Goal: Information Seeking & Learning: Learn about a topic

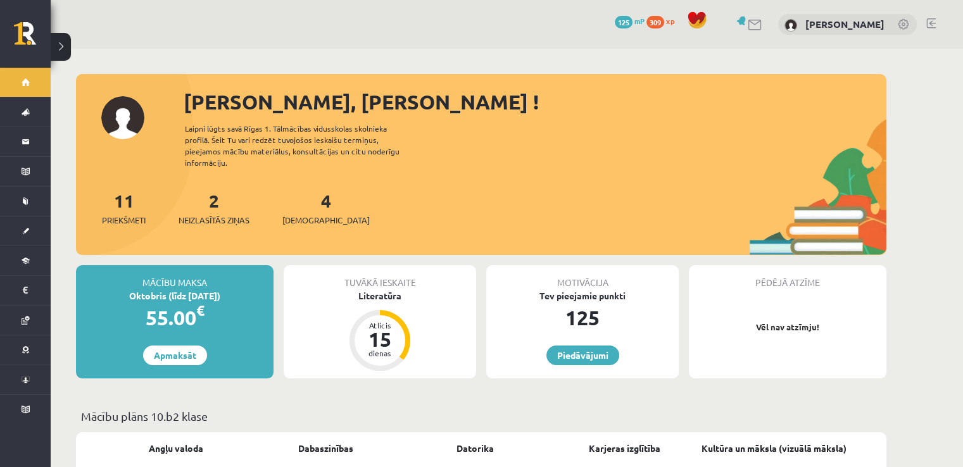
drag, startPoint x: 213, startPoint y: 206, endPoint x: 204, endPoint y: 225, distance: 21.3
click at [213, 214] on span "Neizlasītās ziņas" at bounding box center [213, 220] width 71 height 13
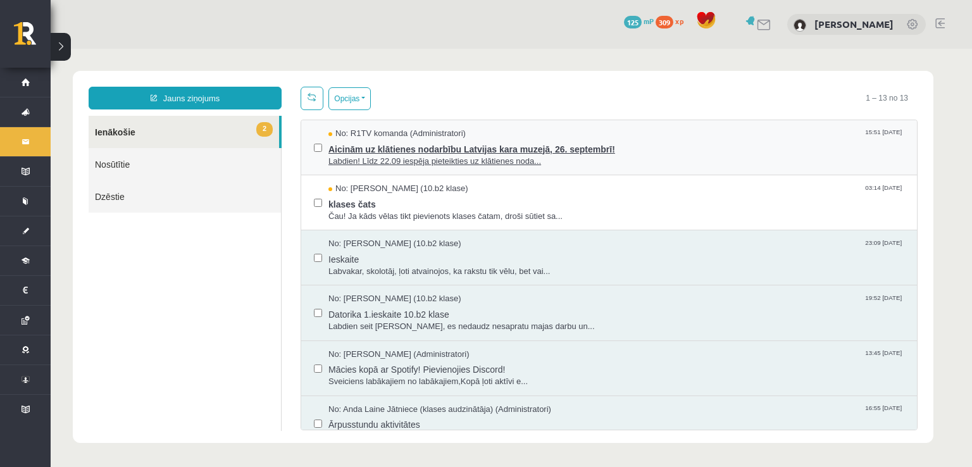
click at [466, 151] on span "Aicinām uz klātienes nodarbību Latvijas kara muzejā, 26. septembrī!" at bounding box center [616, 148] width 576 height 16
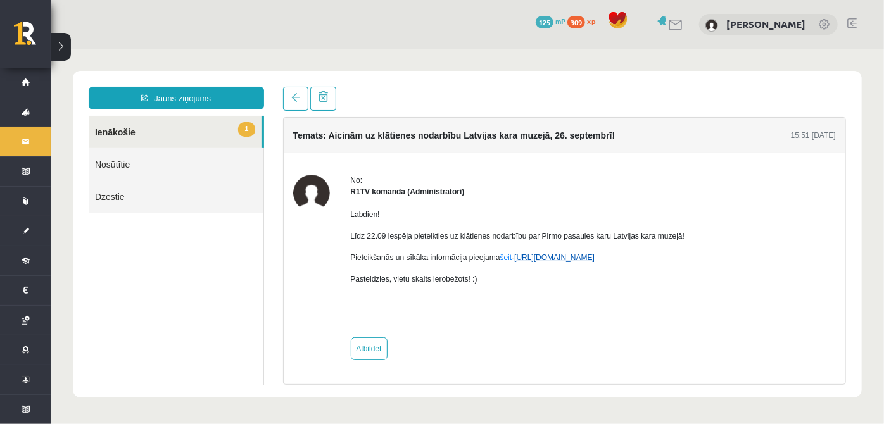
click at [575, 254] on link "https://eskola.r1tv.lv/campaign/35" at bounding box center [553, 257] width 80 height 9
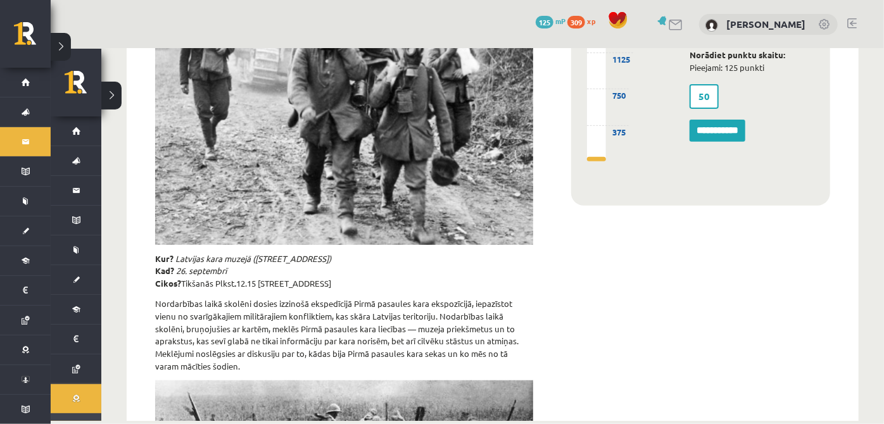
scroll to position [230, 0]
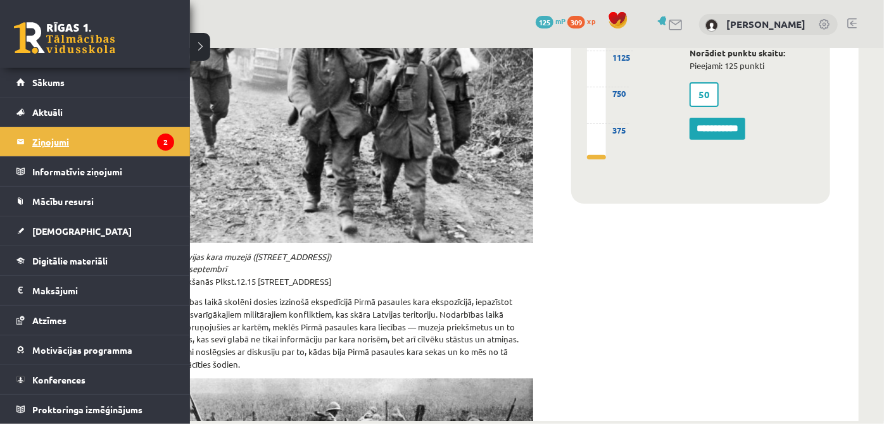
click at [63, 141] on legend "Ziņojumi 2" at bounding box center [103, 141] width 142 height 29
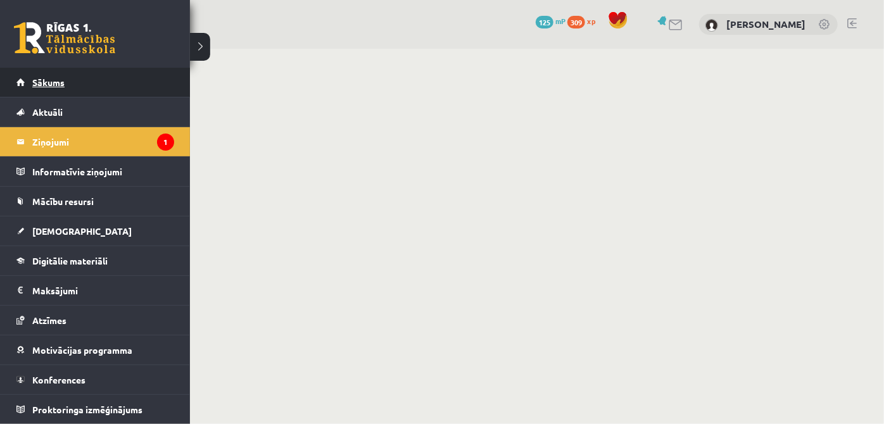
click at [34, 77] on span "Sākums" at bounding box center [48, 82] width 32 height 11
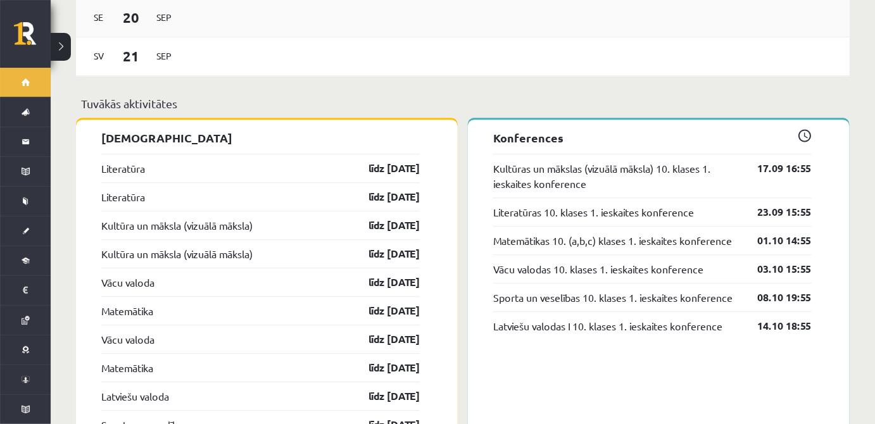
scroll to position [1073, 0]
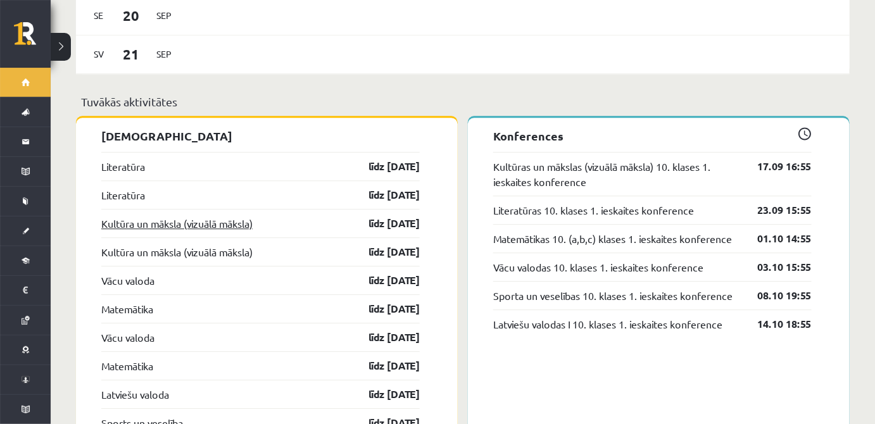
click at [199, 216] on link "Kultūra un māksla (vizuālā māksla)" at bounding box center [176, 223] width 151 height 15
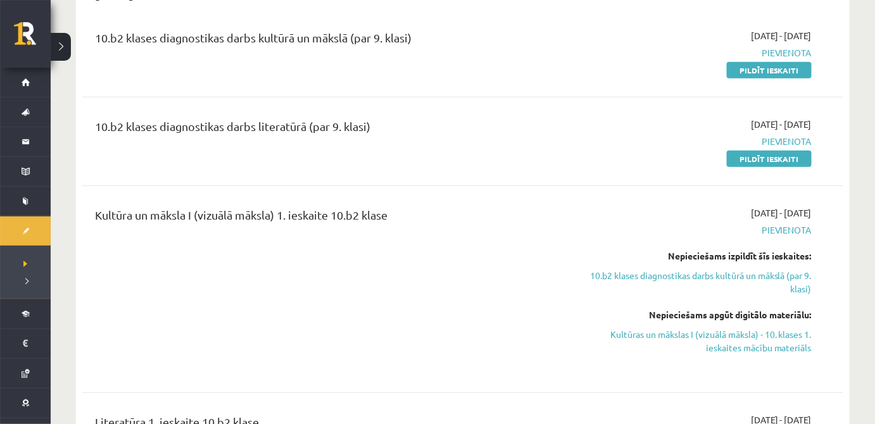
scroll to position [153, 0]
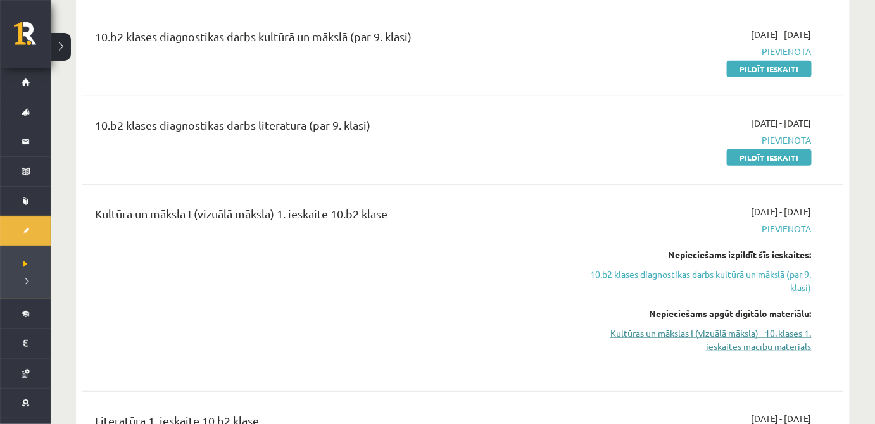
click at [663, 334] on link "Kultūras un mākslas I (vizuālā māksla) - 10. klases 1. ieskaites mācību materiā…" at bounding box center [698, 340] width 226 height 27
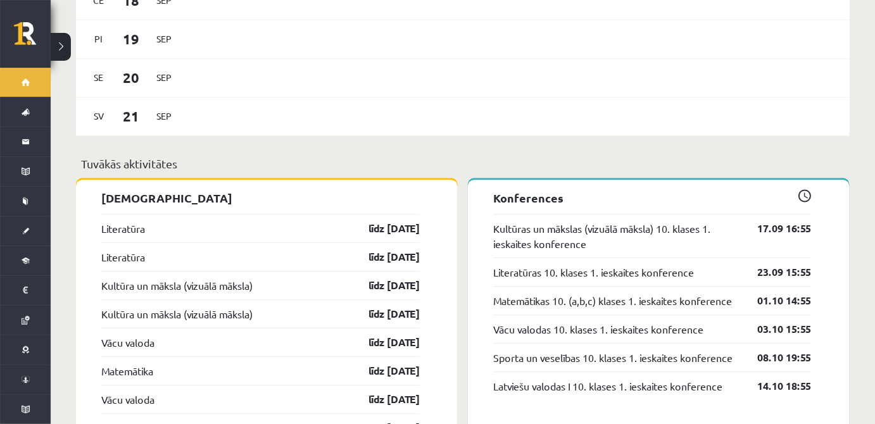
scroll to position [1035, 0]
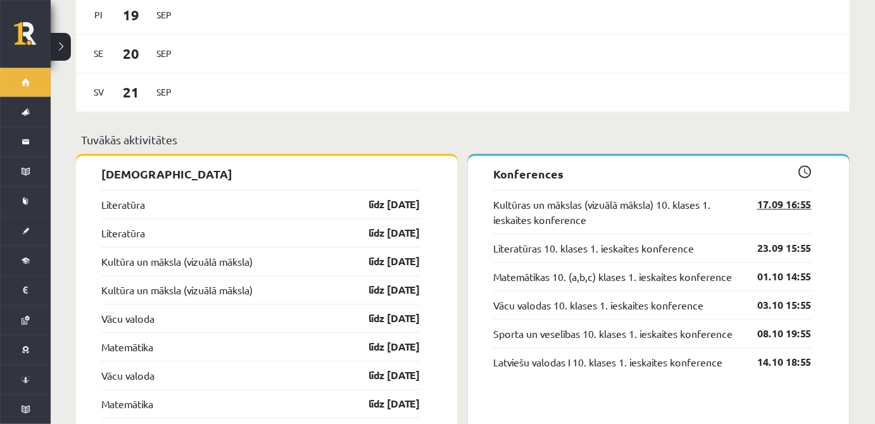
click at [801, 197] on link "17.09 16:55" at bounding box center [774, 204] width 73 height 15
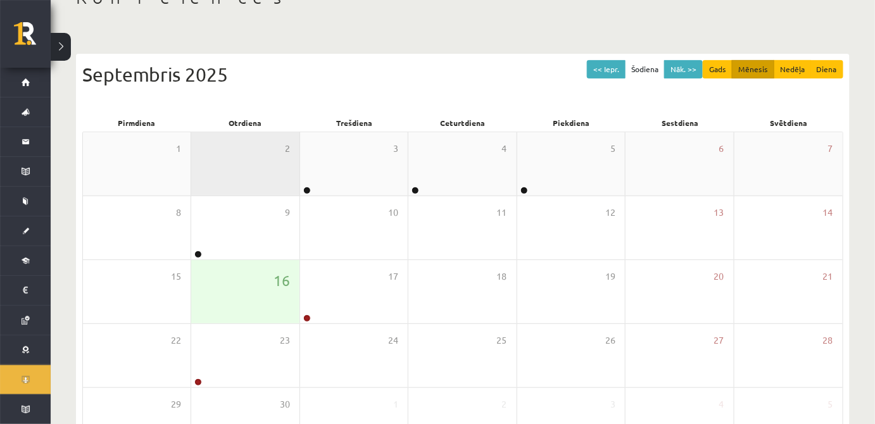
scroll to position [115, 0]
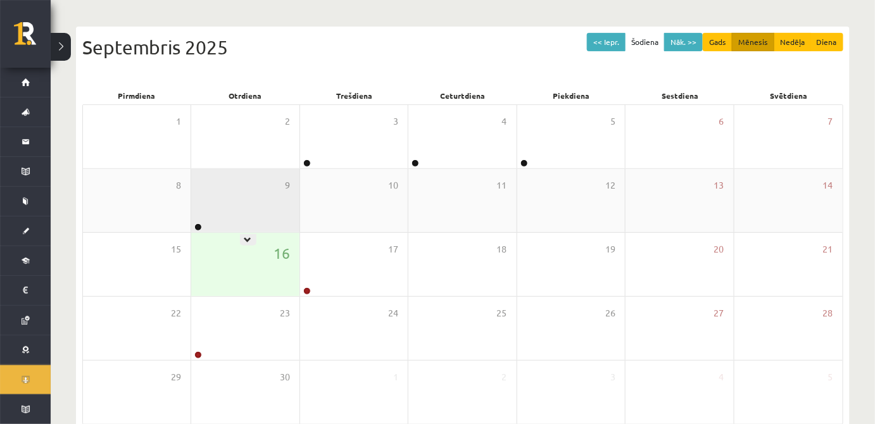
click at [214, 199] on div "9" at bounding box center [245, 200] width 108 height 63
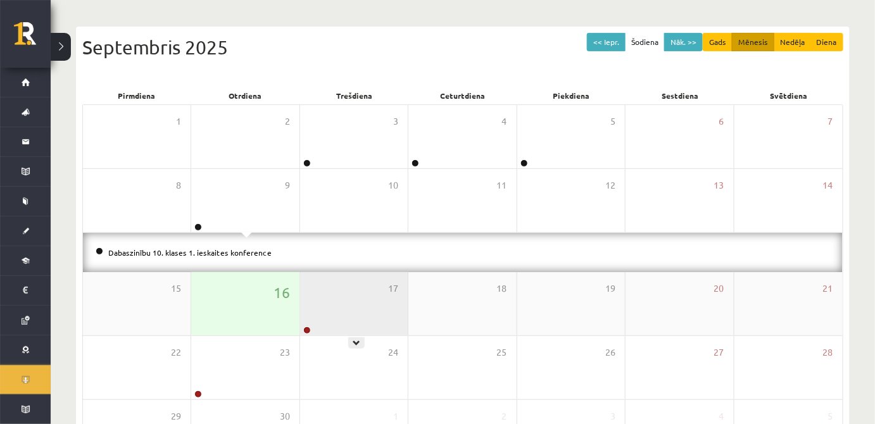
click at [339, 311] on div "17" at bounding box center [354, 303] width 108 height 63
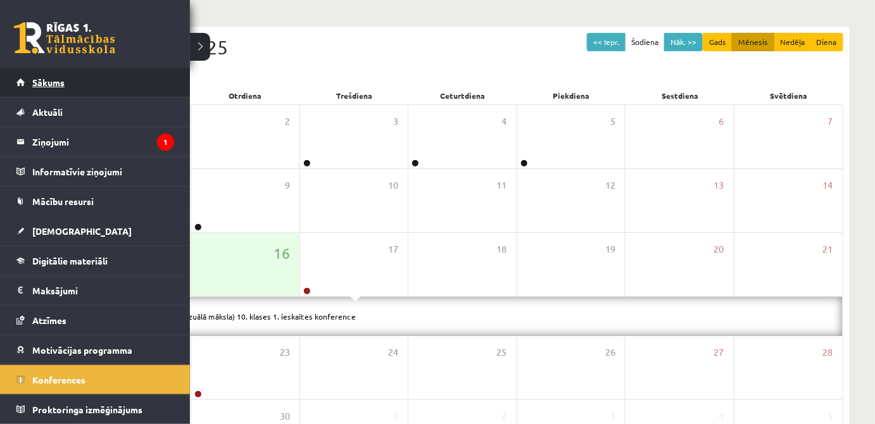
click at [82, 79] on link "Sākums" at bounding box center [95, 82] width 158 height 29
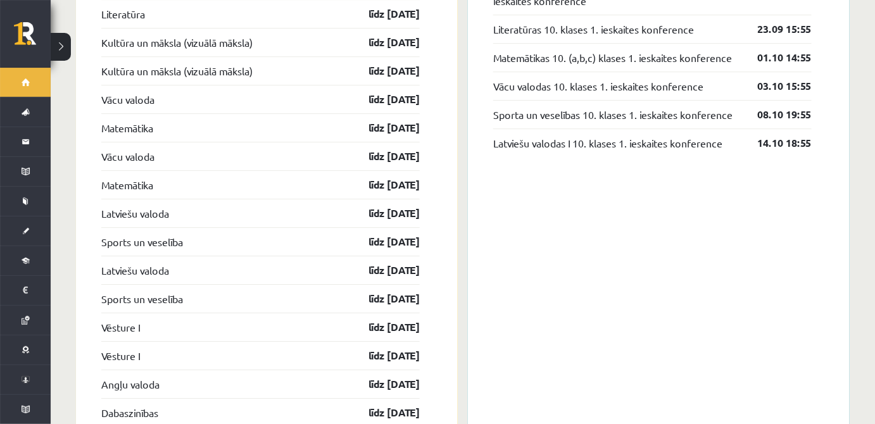
scroll to position [1189, 0]
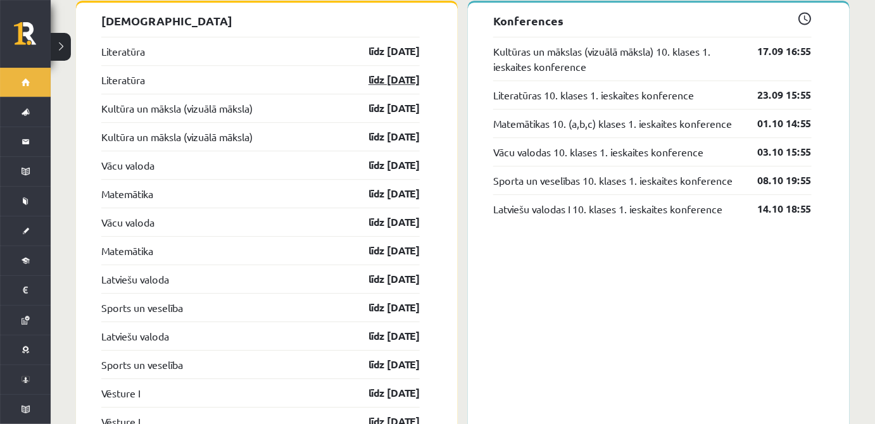
click at [408, 75] on link "līdz 30.09.25" at bounding box center [382, 79] width 73 height 15
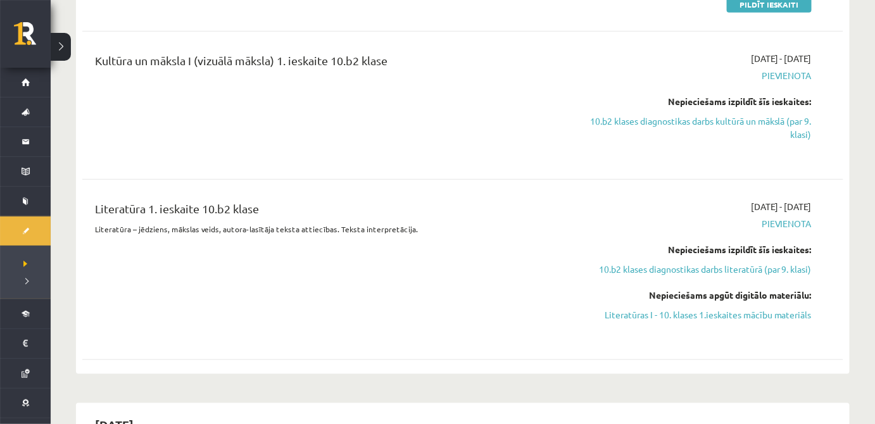
scroll to position [307, 0]
click at [701, 313] on link "Literatūras I - 10. klases 1.ieskaites mācību materiāls" at bounding box center [698, 314] width 226 height 13
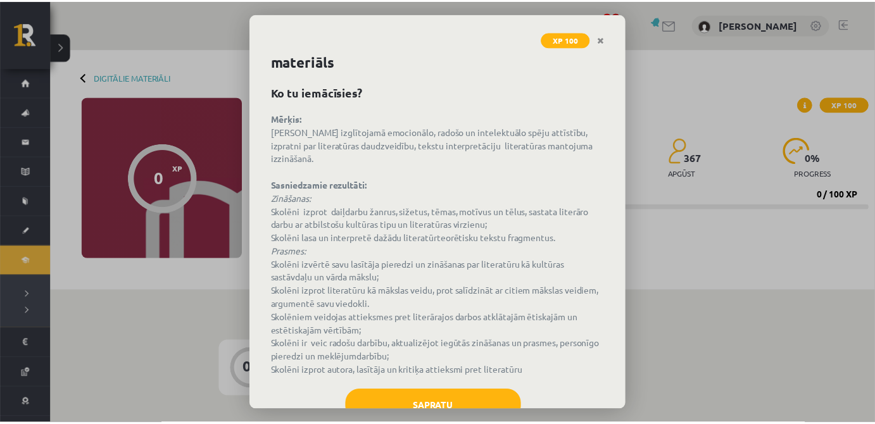
scroll to position [62, 0]
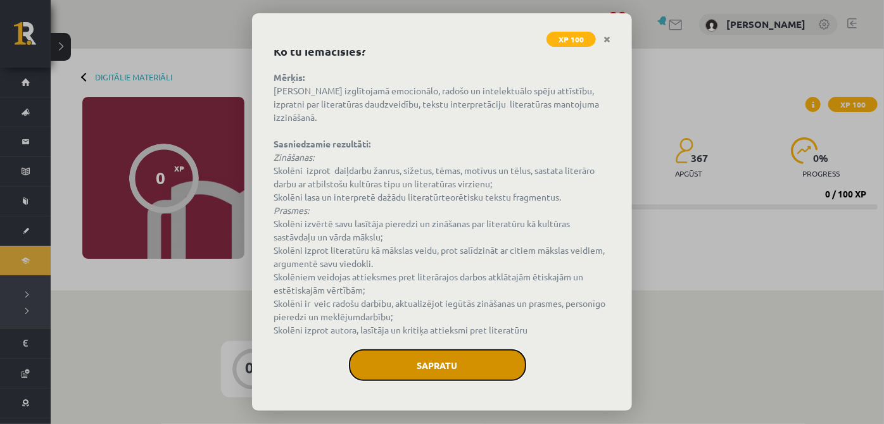
click at [459, 351] on button "Sapratu" at bounding box center [437, 365] width 177 height 32
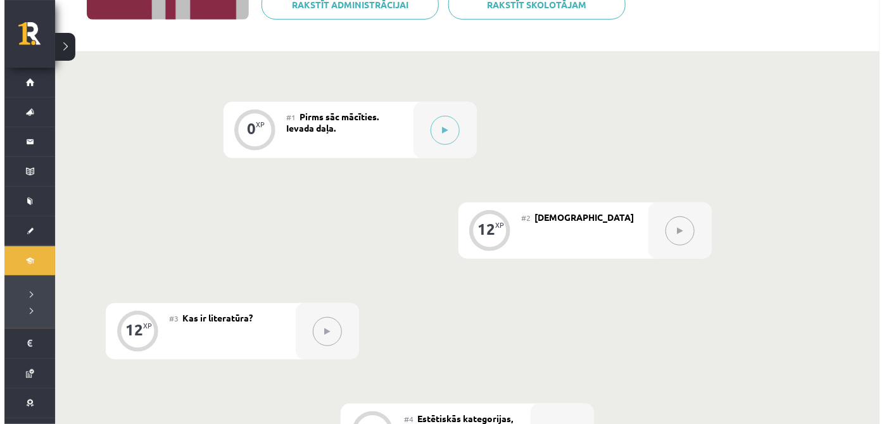
scroll to position [165, 0]
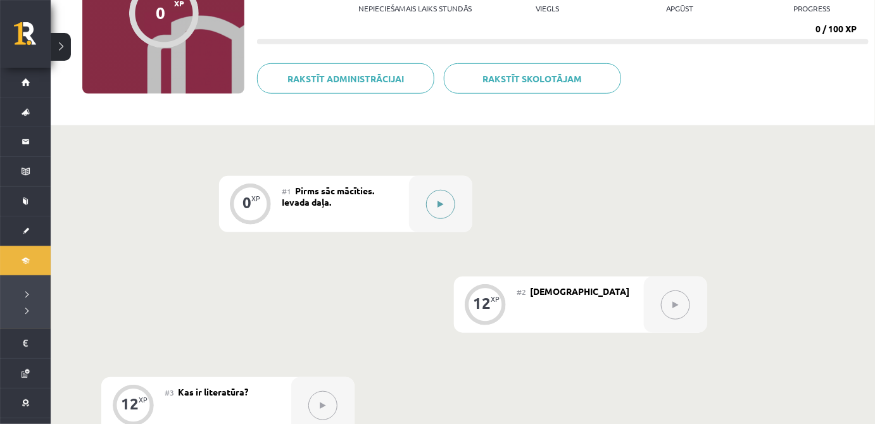
click at [438, 194] on button at bounding box center [440, 204] width 29 height 29
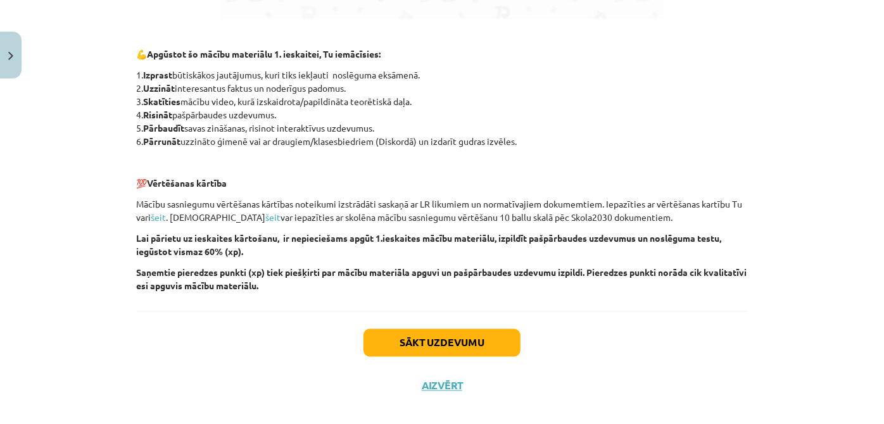
scroll to position [920, 0]
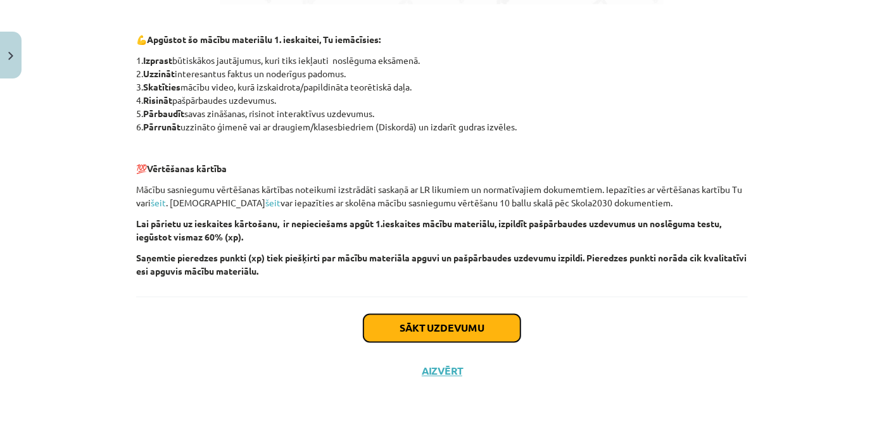
click at [399, 317] on button "Sākt uzdevumu" at bounding box center [441, 329] width 157 height 28
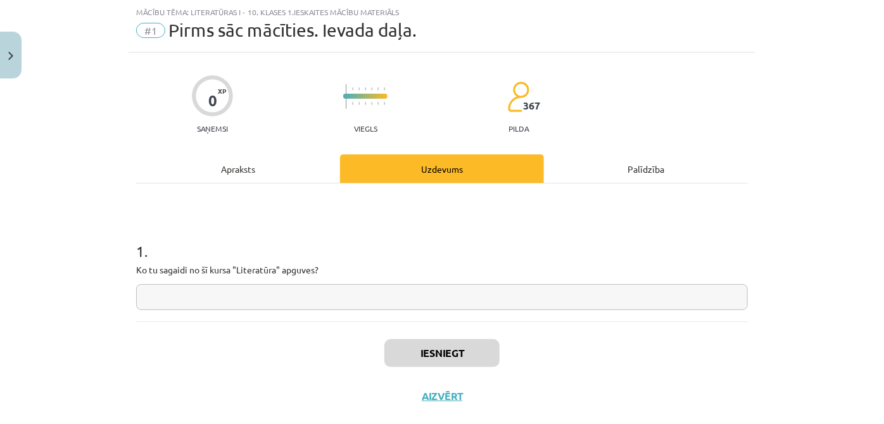
scroll to position [32, 0]
click at [354, 285] on input "text" at bounding box center [441, 297] width 611 height 26
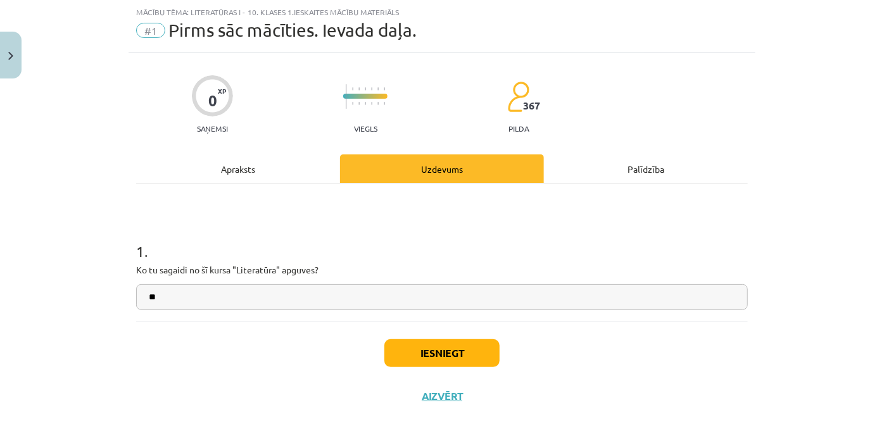
type input "*"
type input "**********"
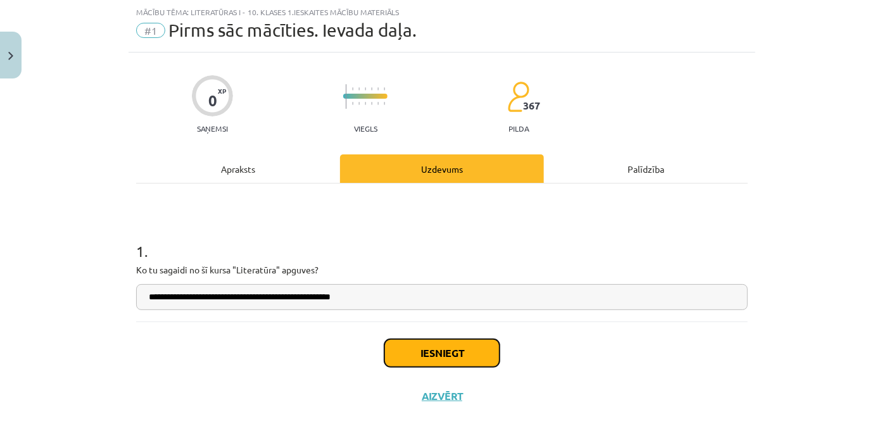
click at [410, 341] on button "Iesniegt" at bounding box center [441, 353] width 115 height 28
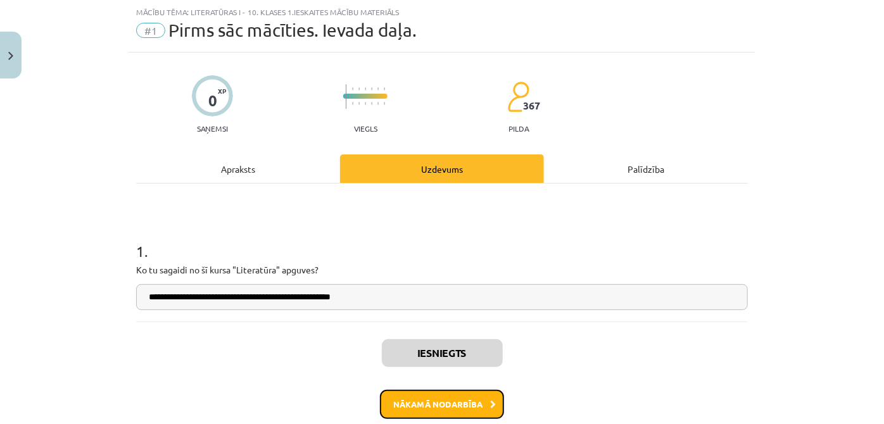
click at [422, 404] on button "Nākamā nodarbība" at bounding box center [442, 404] width 124 height 29
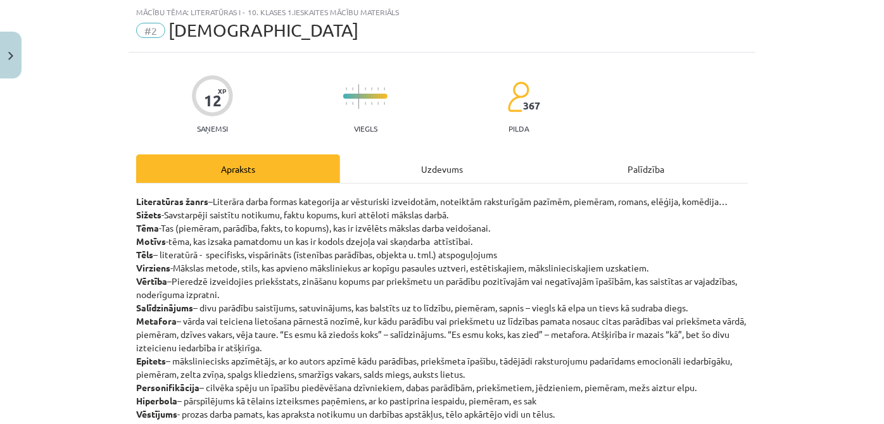
click at [434, 168] on div "Uzdevums" at bounding box center [442, 168] width 204 height 28
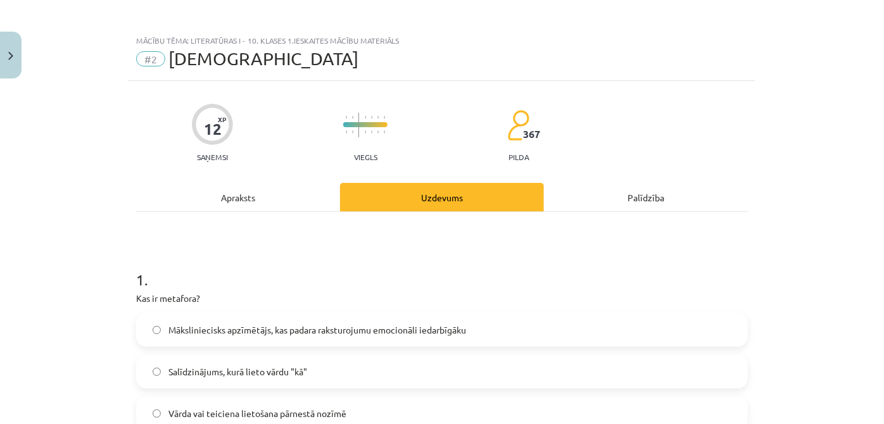
click at [266, 187] on div "Apraksts" at bounding box center [238, 197] width 204 height 28
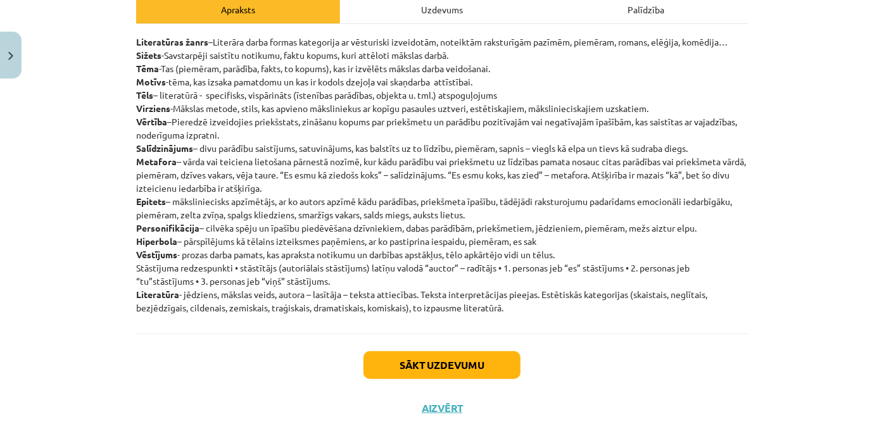
scroll to position [113, 0]
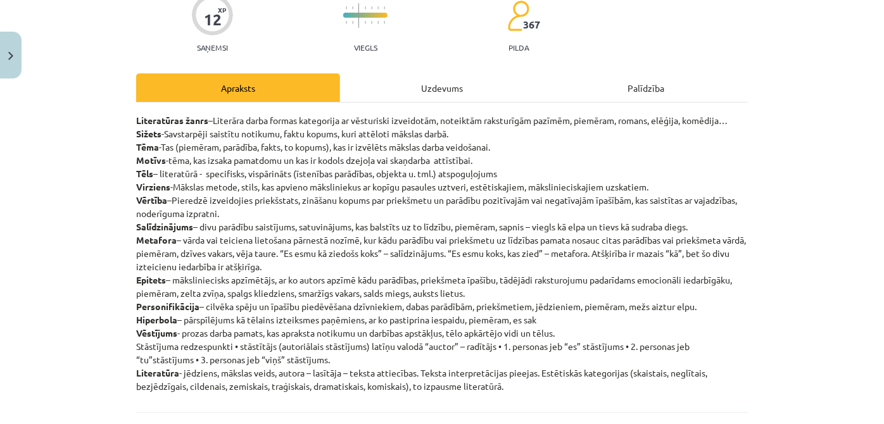
click at [418, 86] on div "Uzdevums" at bounding box center [442, 87] width 204 height 28
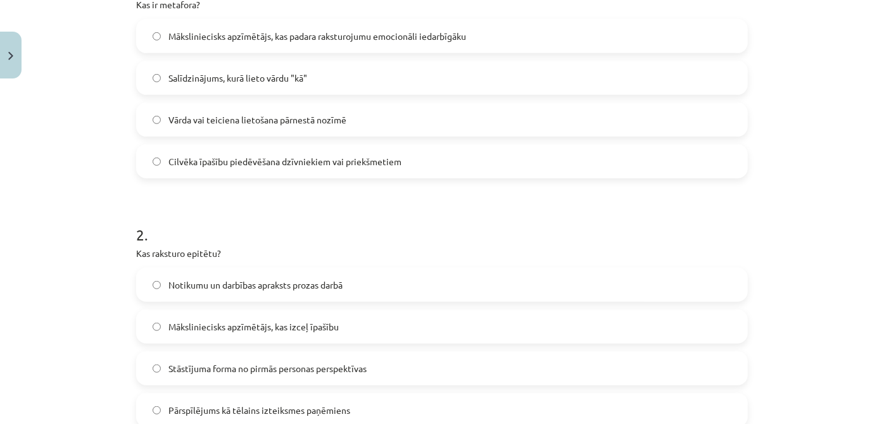
scroll to position [108, 0]
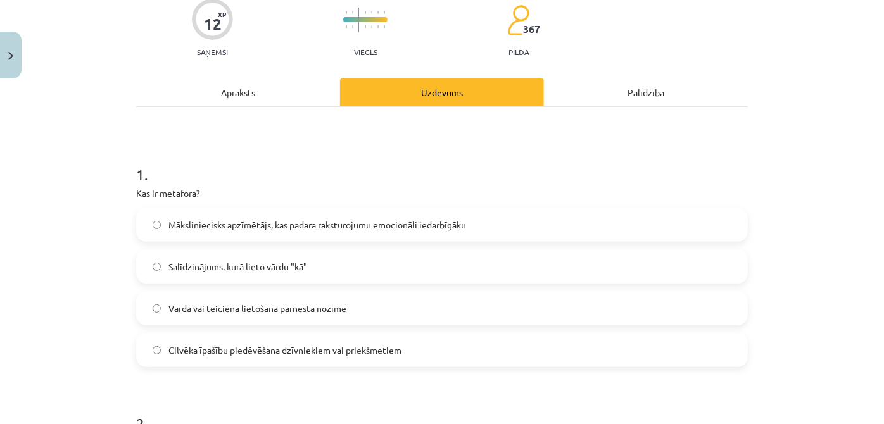
click at [235, 90] on div "Apraksts" at bounding box center [238, 92] width 204 height 28
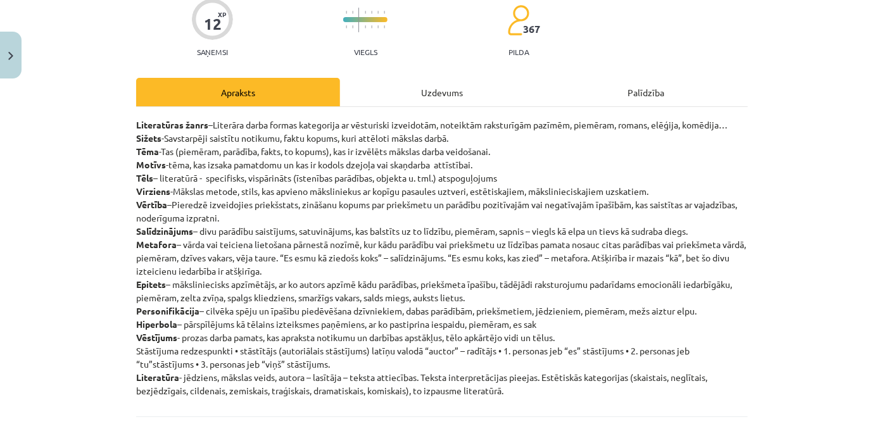
click at [540, 320] on p "Literatūras žanrs –Literāra darba formas kategorija ar vēsturiski izveidotām, n…" at bounding box center [441, 257] width 611 height 279
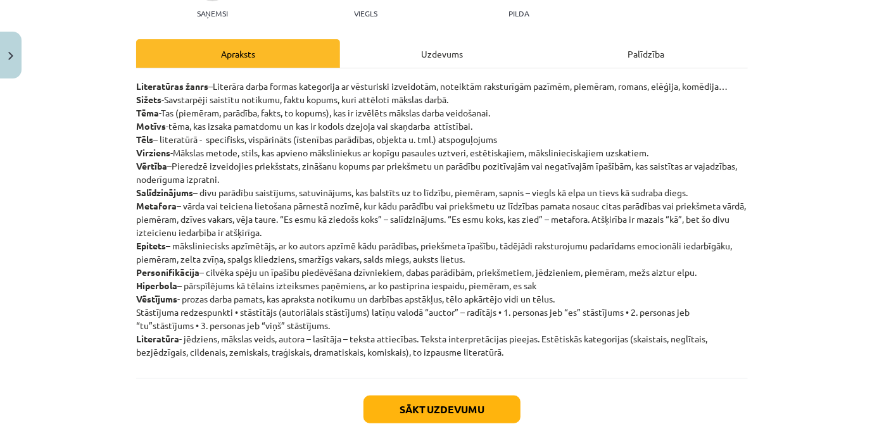
click at [397, 42] on div "Uzdevums" at bounding box center [442, 53] width 204 height 28
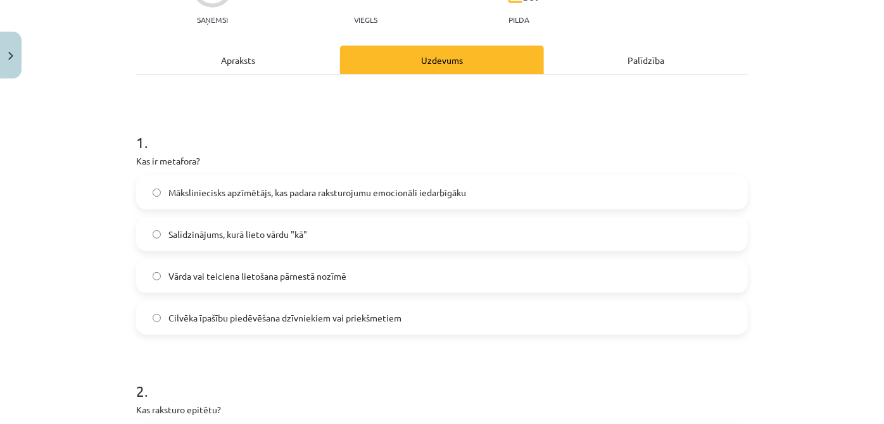
scroll to position [185, 0]
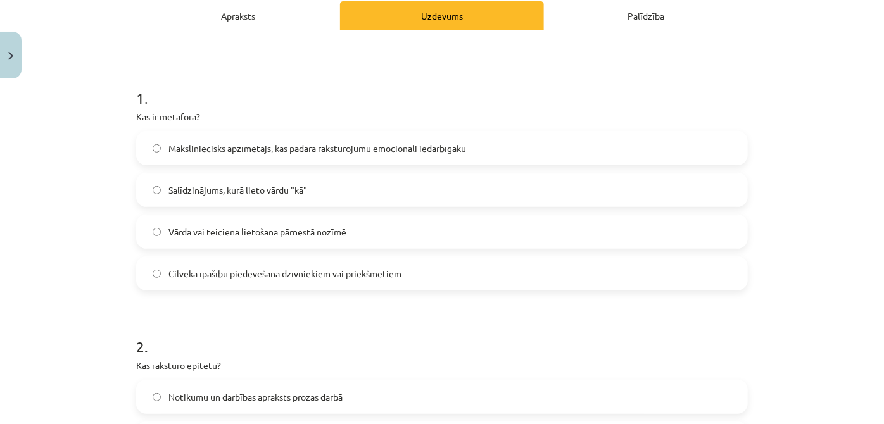
click at [386, 235] on label "Vārda vai teiciena lietošana pārnestā nozīmē" at bounding box center [441, 232] width 609 height 32
click at [254, 25] on div "Apraksts" at bounding box center [238, 15] width 204 height 28
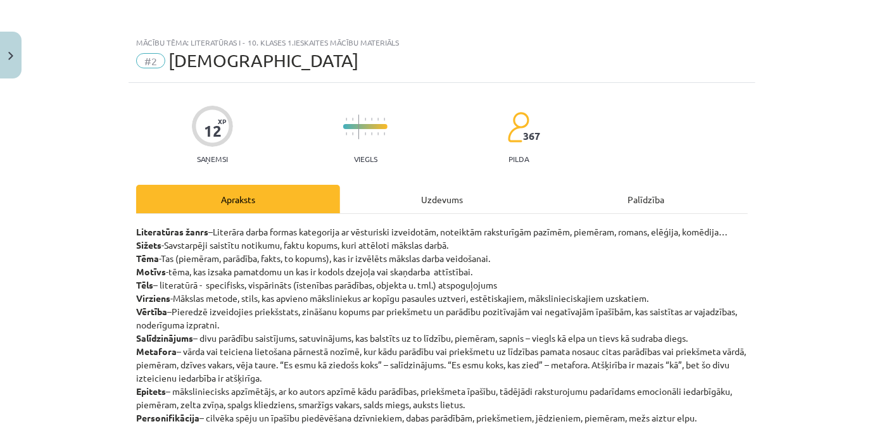
scroll to position [0, 0]
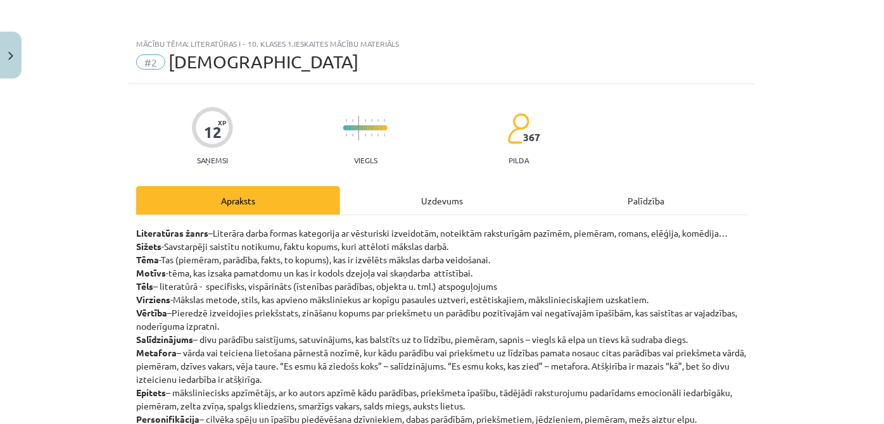
click at [389, 208] on div "Uzdevums" at bounding box center [442, 200] width 204 height 28
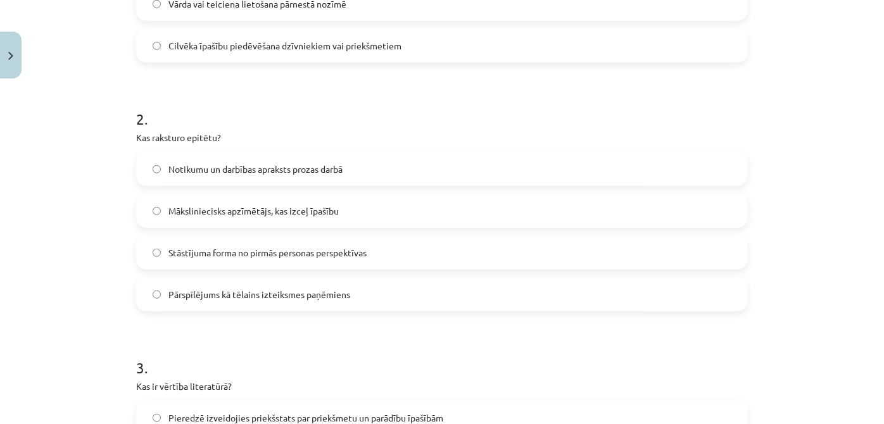
scroll to position [415, 0]
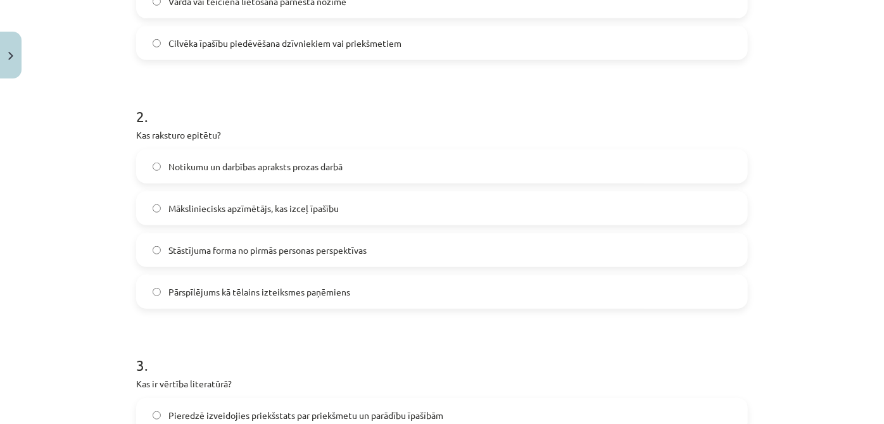
click at [375, 287] on label "Pārspīlējums kā tēlains izteiksmes paņēmiens" at bounding box center [441, 292] width 609 height 32
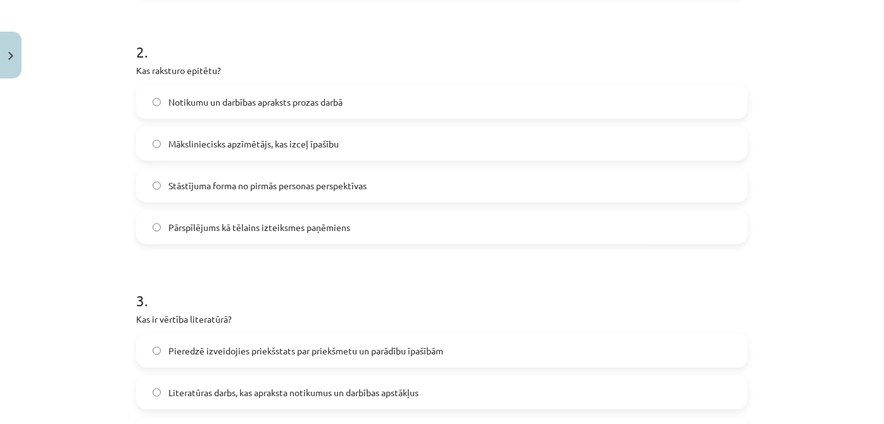
scroll to position [645, 0]
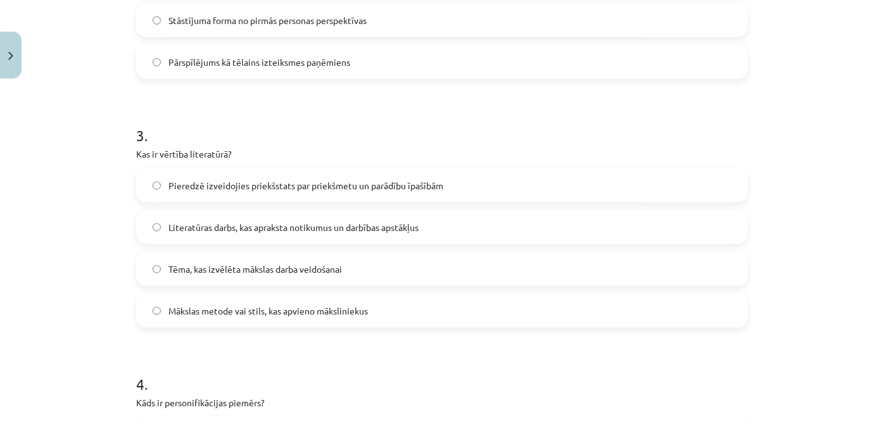
click at [389, 191] on label "Pieredzē izveidojies priekšstats par priekšmetu un parādību īpašībām" at bounding box center [441, 186] width 609 height 32
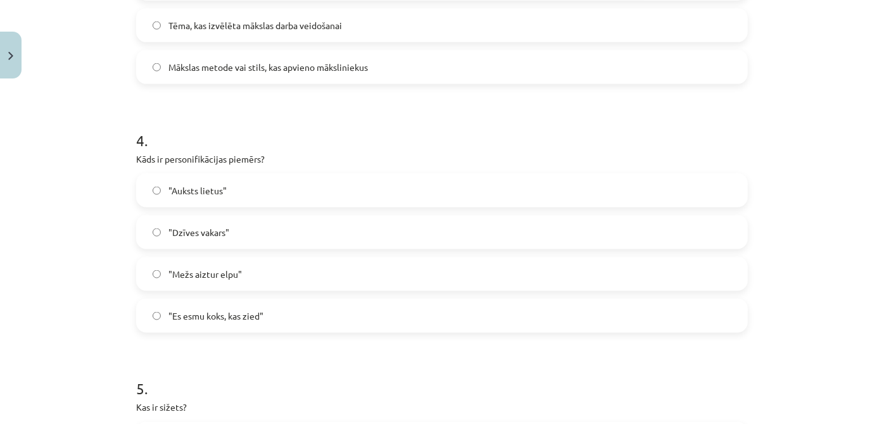
scroll to position [914, 0]
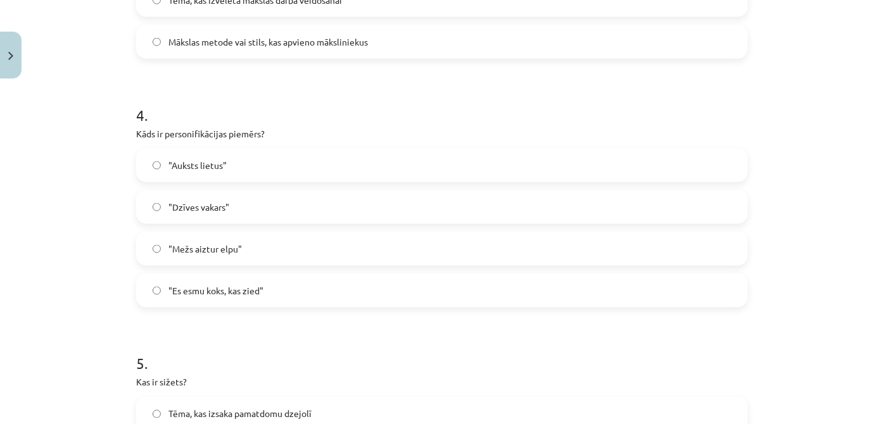
click at [277, 240] on label ""Mežs aiztur elpu"" at bounding box center [441, 249] width 609 height 32
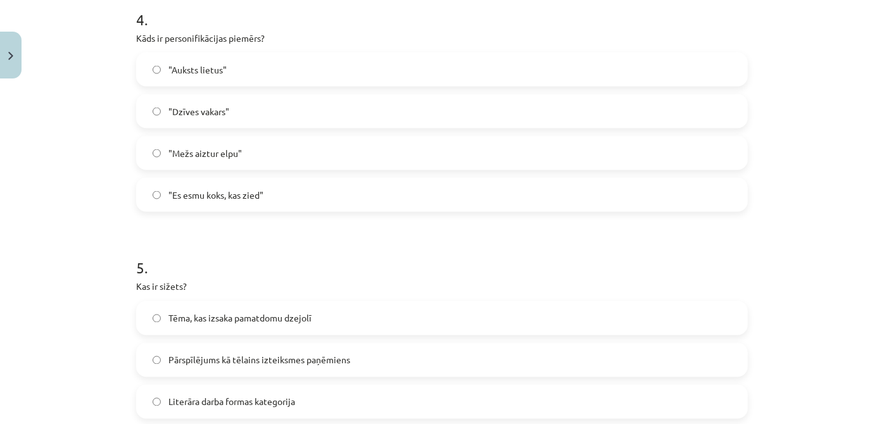
scroll to position [1144, 0]
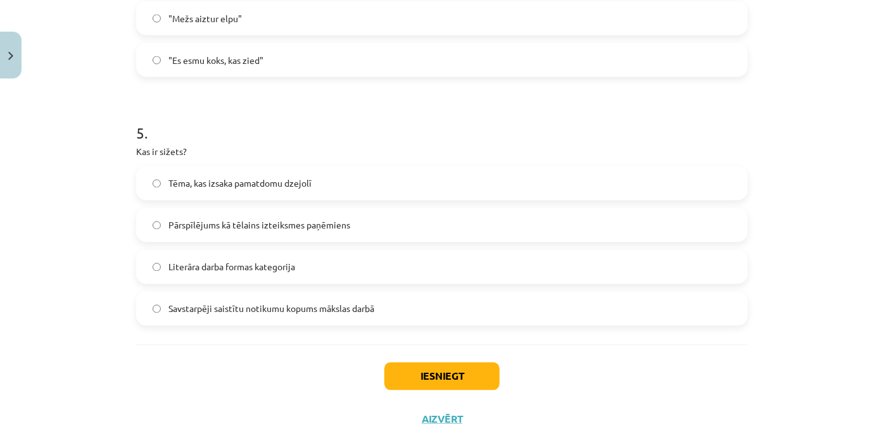
click at [320, 263] on label "Literāra darba formas kategorija" at bounding box center [441, 267] width 609 height 32
click at [408, 378] on button "Iesniegt" at bounding box center [441, 377] width 115 height 28
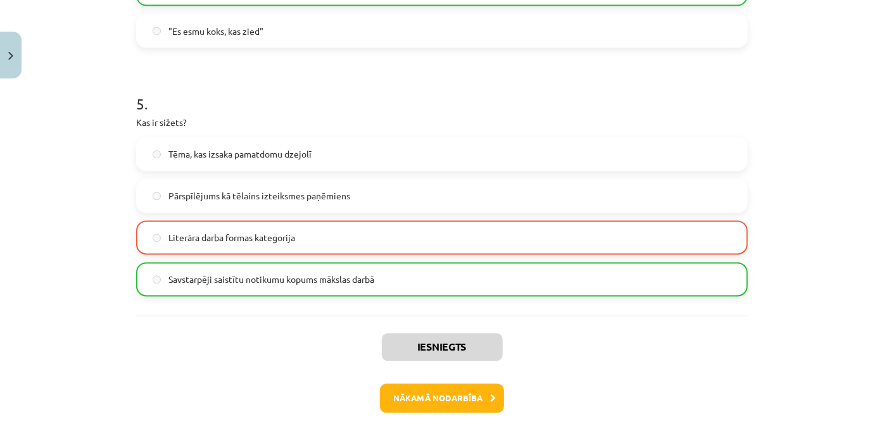
scroll to position [1232, 0]
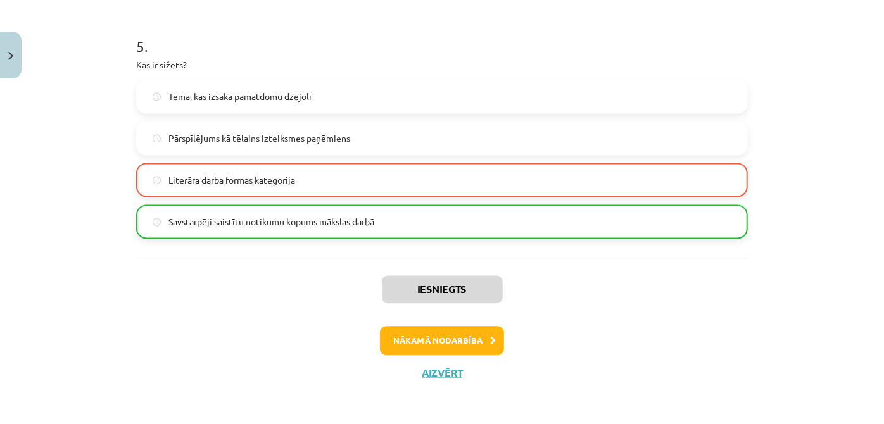
click at [442, 354] on div "Iesniegts Nākamā nodarbība Aizvērt" at bounding box center [441, 322] width 611 height 129
click at [444, 345] on button "Nākamā nodarbība" at bounding box center [442, 340] width 124 height 29
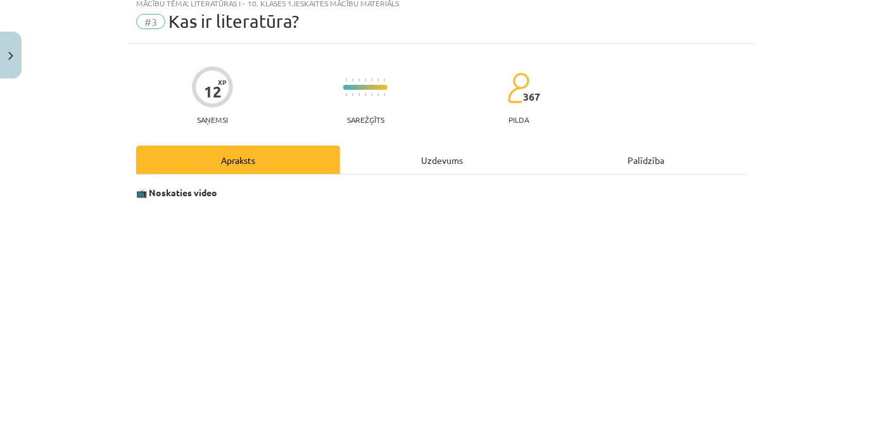
scroll to position [32, 0]
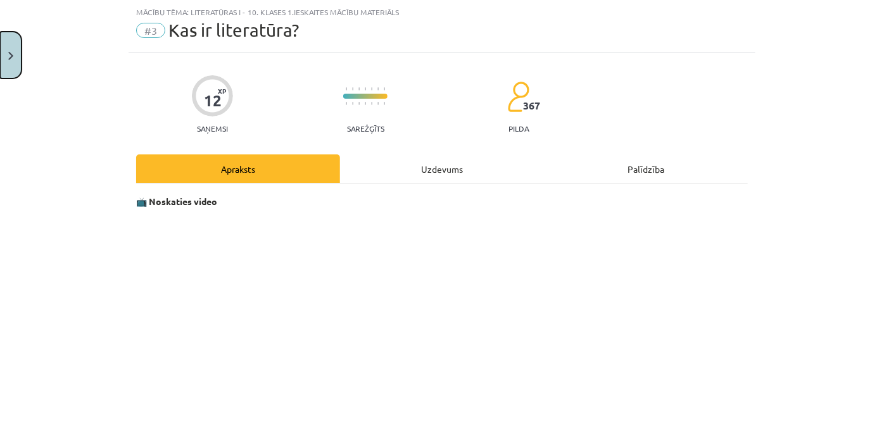
click at [3, 44] on button "Close" at bounding box center [11, 55] width 22 height 47
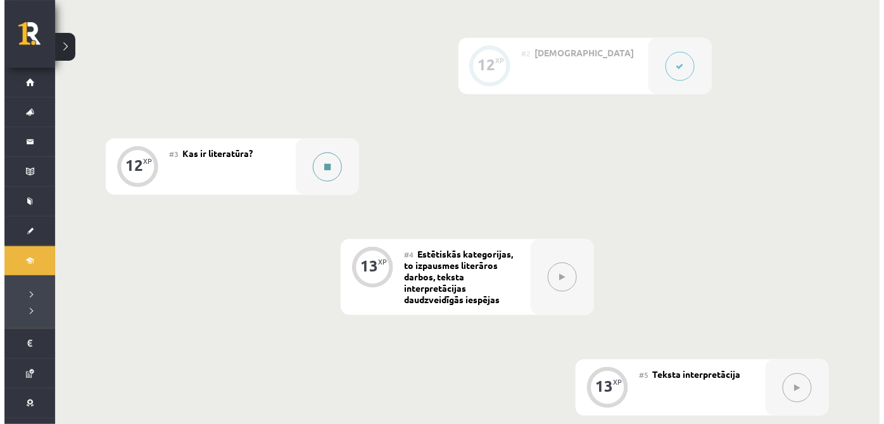
scroll to position [396, 0]
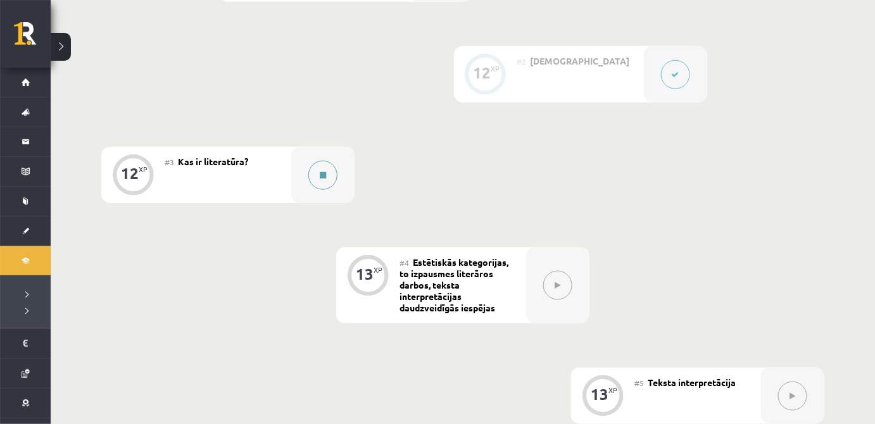
click at [313, 167] on button at bounding box center [322, 175] width 29 height 29
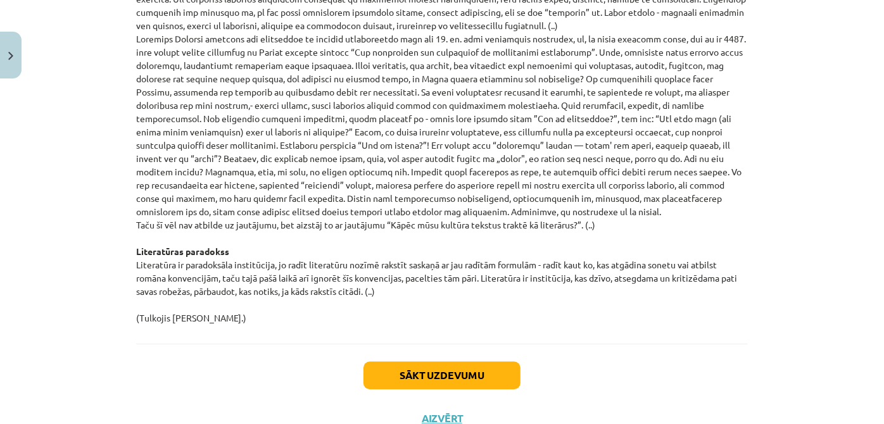
scroll to position [1380, 0]
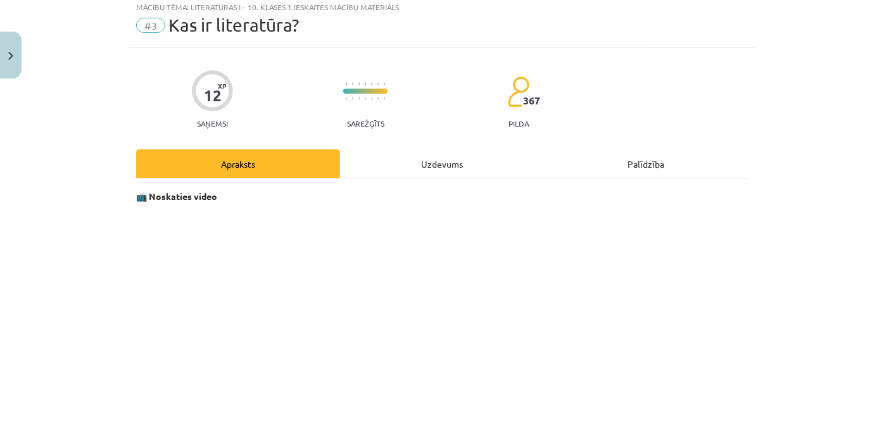
click at [403, 158] on div "Uzdevums" at bounding box center [442, 163] width 204 height 28
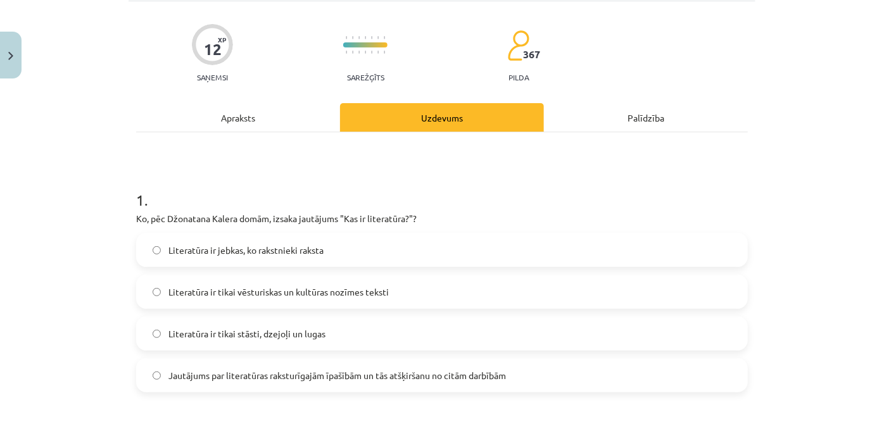
scroll to position [0, 0]
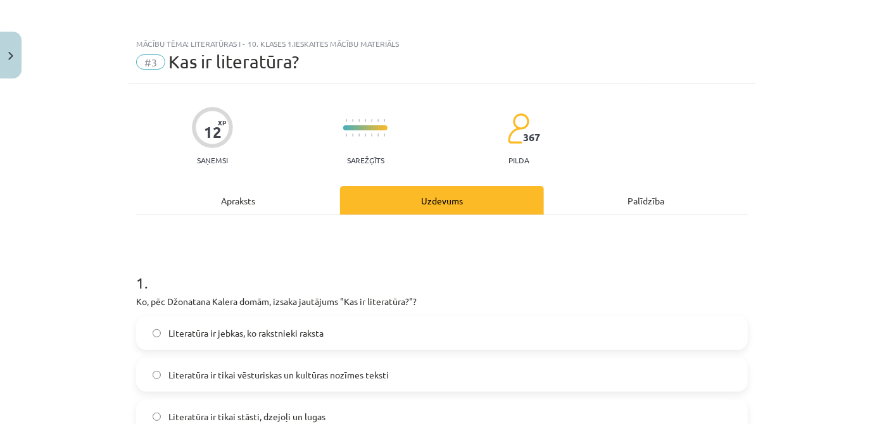
click at [254, 199] on div "Apraksts" at bounding box center [238, 200] width 204 height 28
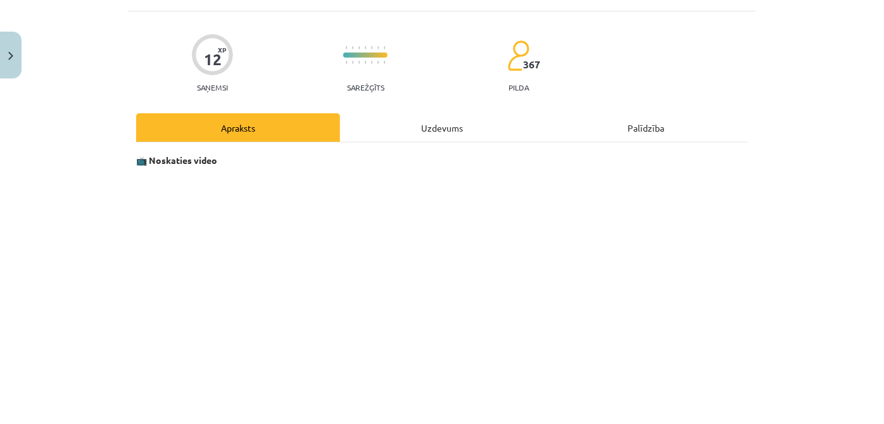
scroll to position [70, 0]
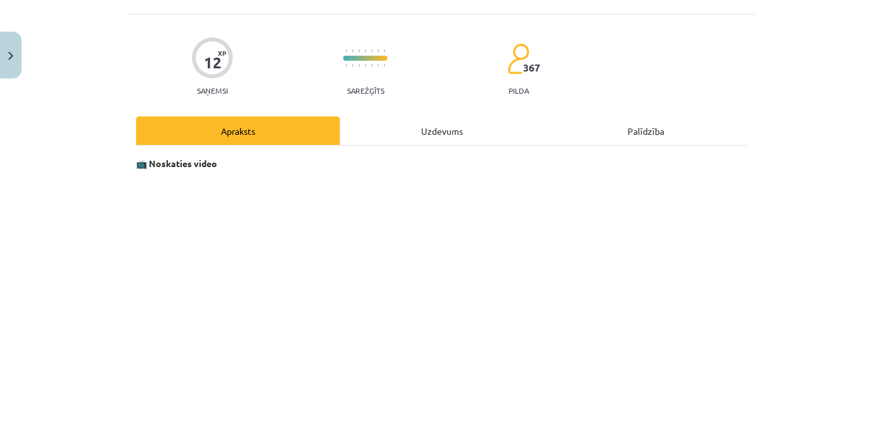
click at [413, 134] on div "Uzdevums" at bounding box center [442, 130] width 204 height 28
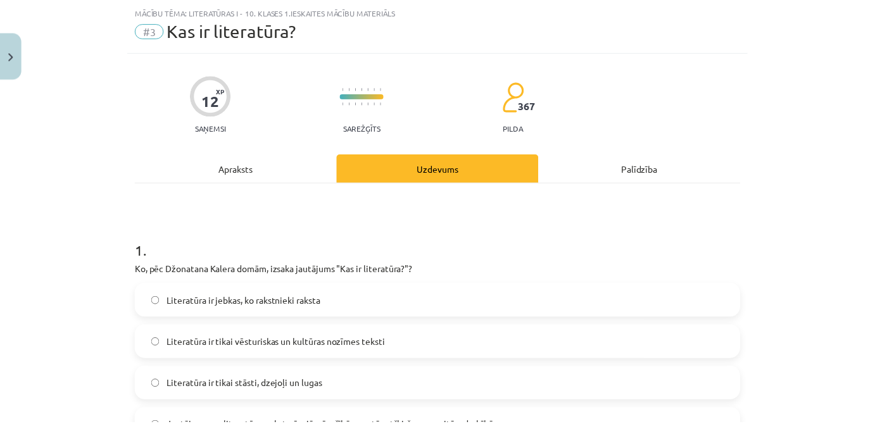
scroll to position [32, 0]
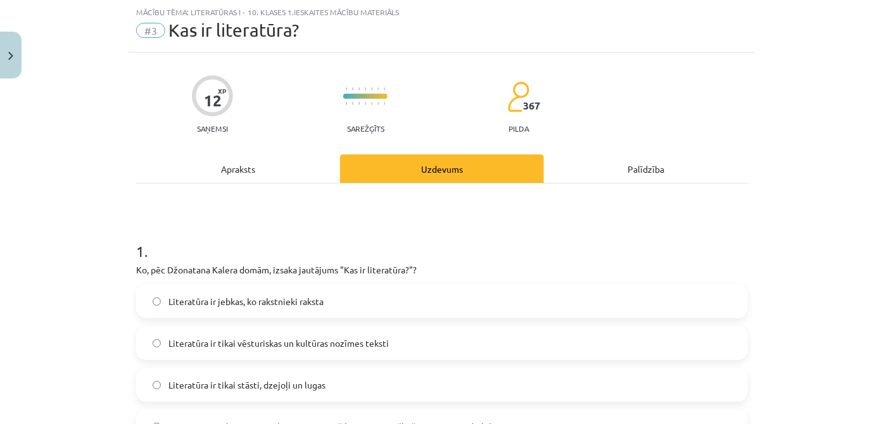
click at [280, 162] on div "Apraksts" at bounding box center [238, 168] width 204 height 28
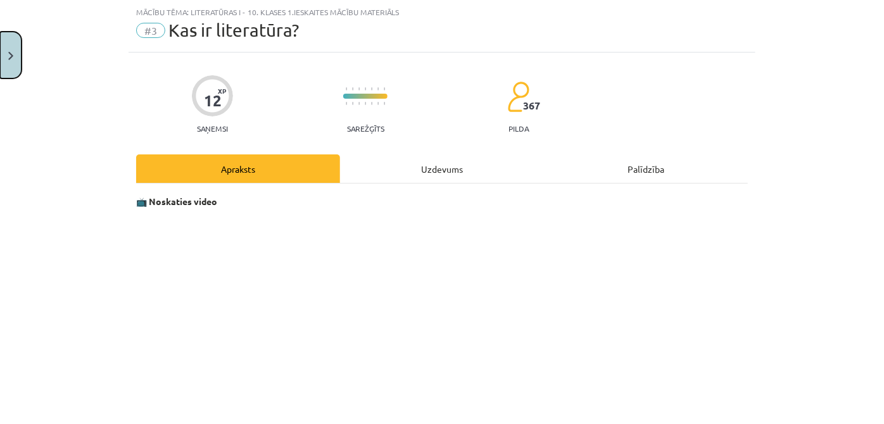
click at [1, 55] on button "Close" at bounding box center [11, 55] width 22 height 47
click at [25, 82] on div "Mācību tēma: Literatūras i - 10. klases 1.ieskaites mācību materiāls #3 Kas ir …" at bounding box center [442, 212] width 884 height 424
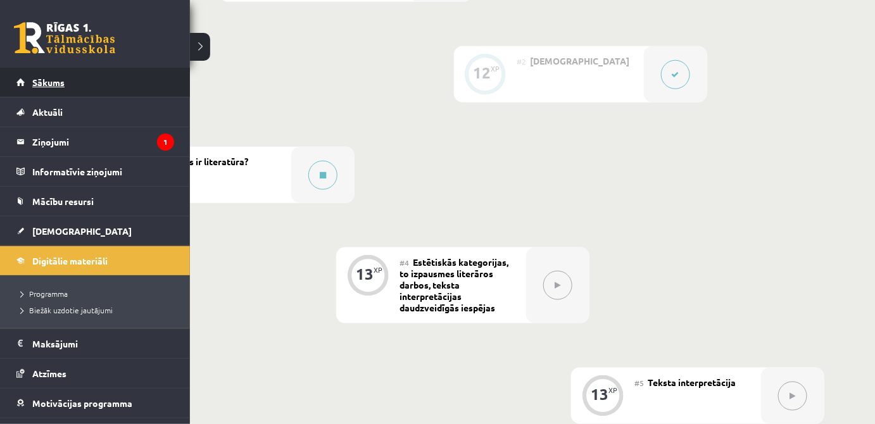
click at [32, 89] on link "Sākums" at bounding box center [95, 82] width 158 height 29
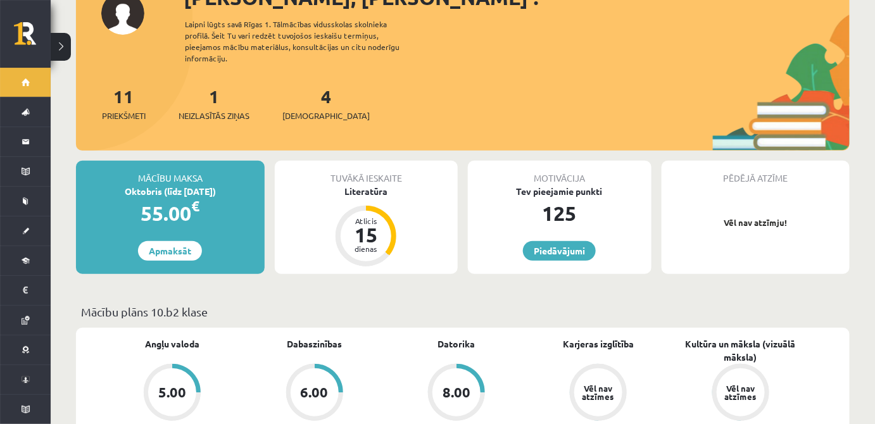
scroll to position [77, 0]
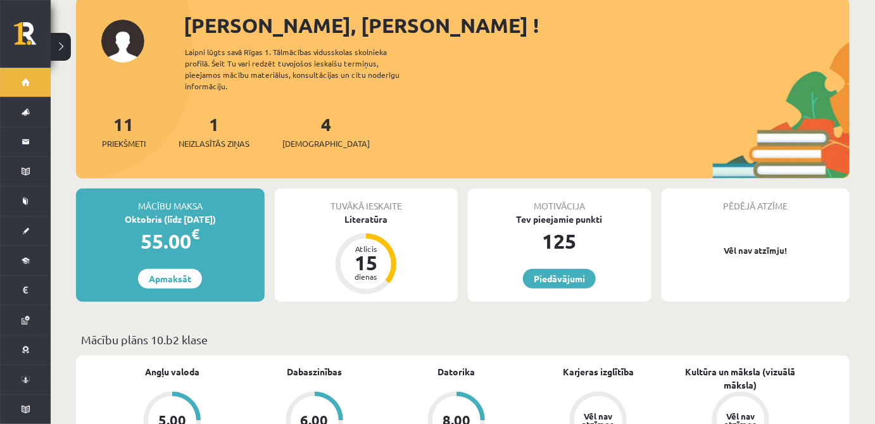
click at [126, 111] on div "11 Priekšmeti" at bounding box center [124, 130] width 44 height 39
click at [125, 113] on link "11 Priekšmeti" at bounding box center [124, 131] width 44 height 37
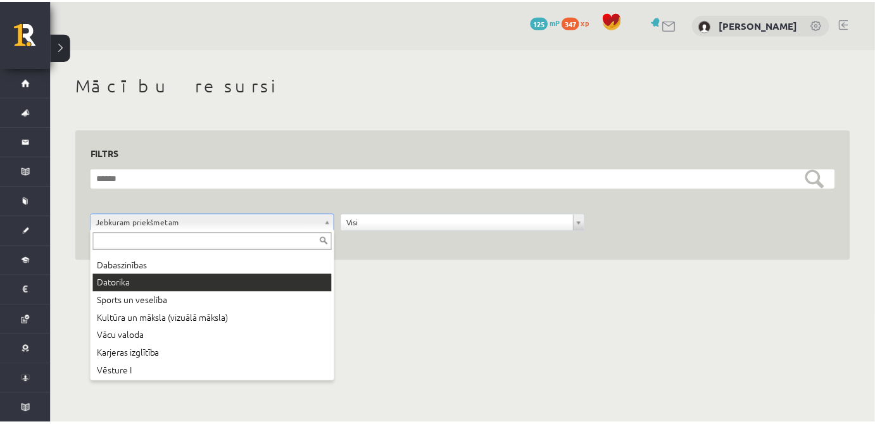
scroll to position [86, 0]
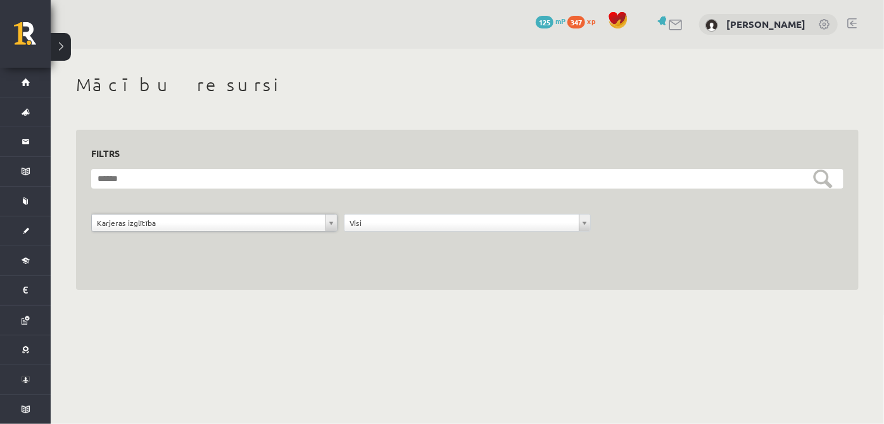
click at [419, 232] on div "**********" at bounding box center [467, 226] width 253 height 24
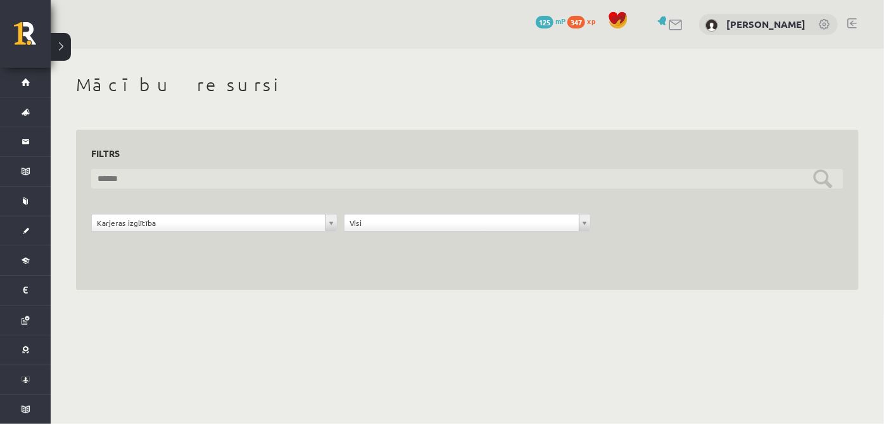
click at [822, 184] on input "text" at bounding box center [467, 179] width 752 height 20
click at [820, 179] on input "text" at bounding box center [467, 179] width 752 height 20
click at [816, 173] on input "text" at bounding box center [467, 179] width 752 height 20
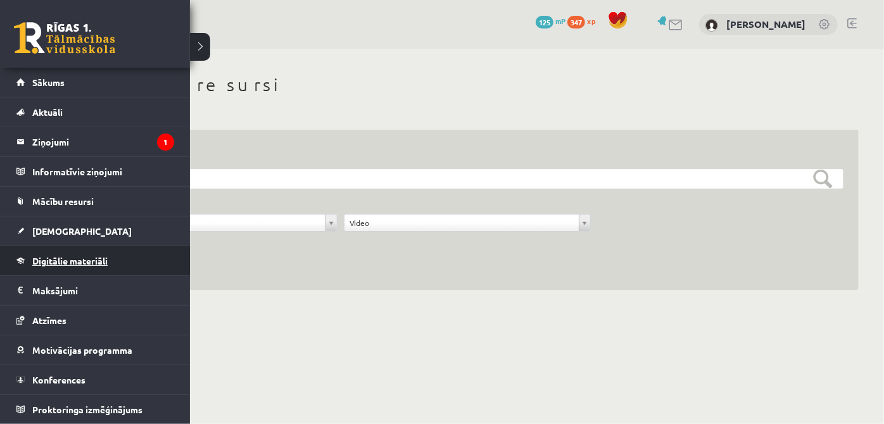
click at [105, 257] on span "Digitālie materiāli" at bounding box center [69, 260] width 75 height 11
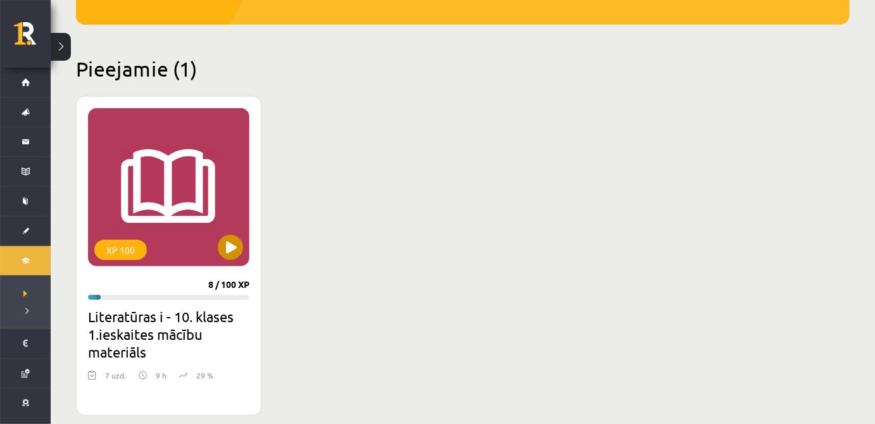
scroll to position [268, 0]
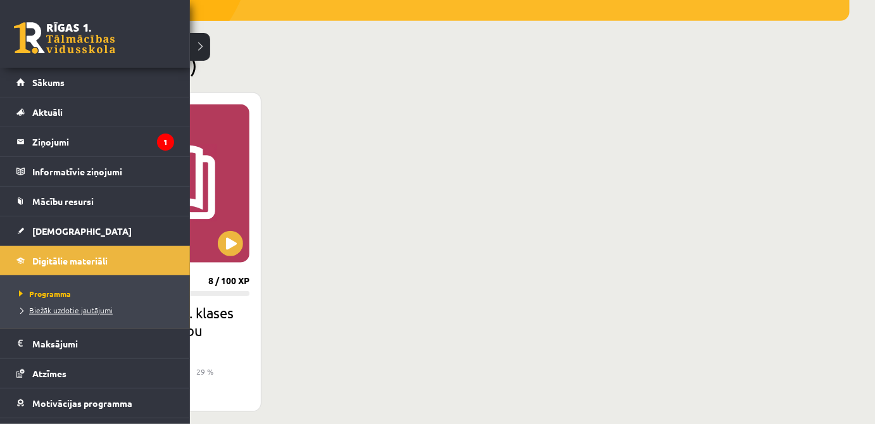
click at [80, 308] on span "Biežāk uzdotie jautājumi" at bounding box center [64, 310] width 97 height 10
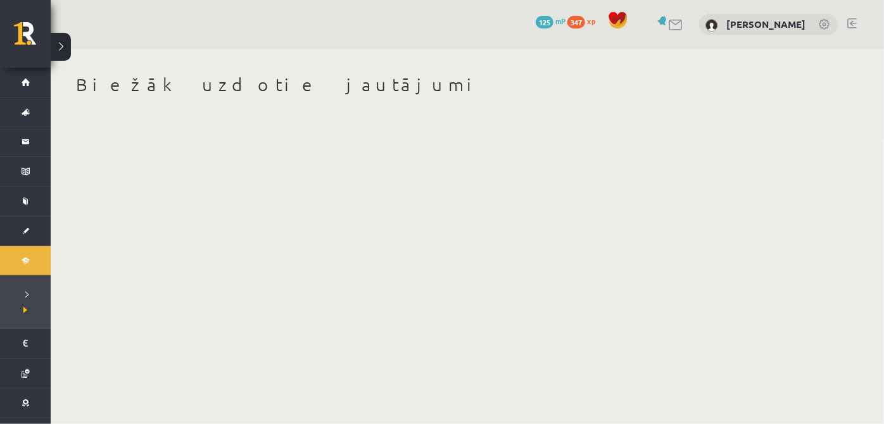
click at [153, 148] on body "0 Dāvanas 125 mP 347 xp Artūrs Reinis Valters Sākums Aktuāli Kā mācīties eSKOLĀ…" at bounding box center [442, 212] width 884 height 424
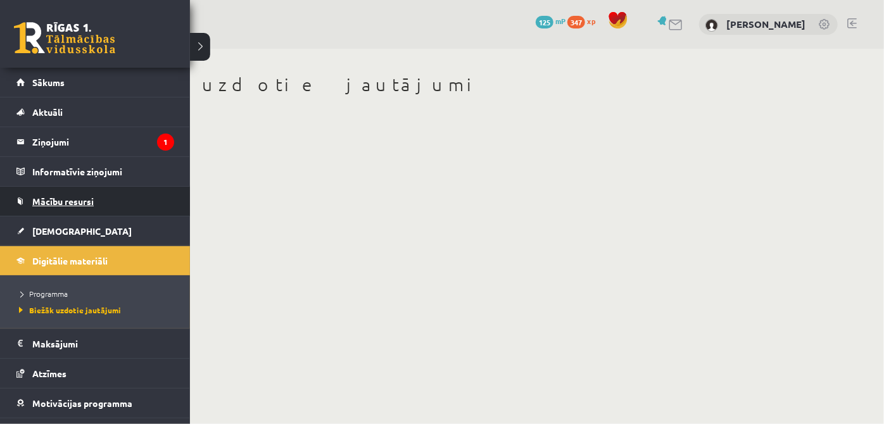
click at [123, 190] on link "Mācību resursi" at bounding box center [95, 201] width 158 height 29
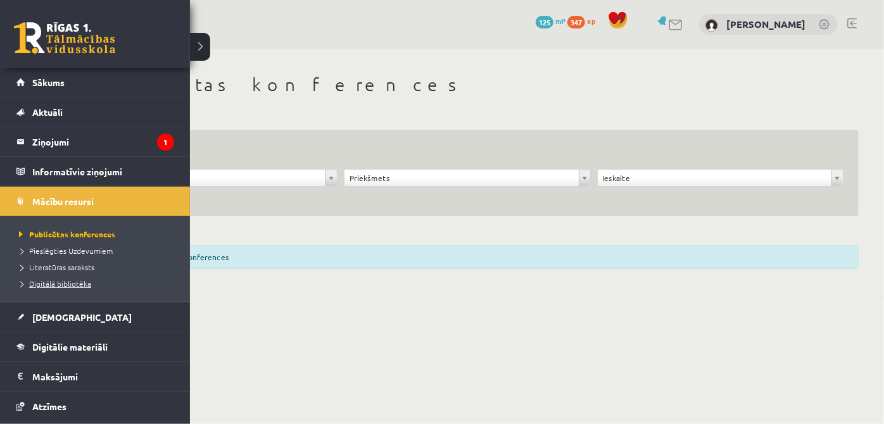
click at [75, 275] on li "Digitālā bibliotēka" at bounding box center [96, 283] width 161 height 16
click at [73, 285] on span "Digitālā bibliotēka" at bounding box center [58, 283] width 84 height 10
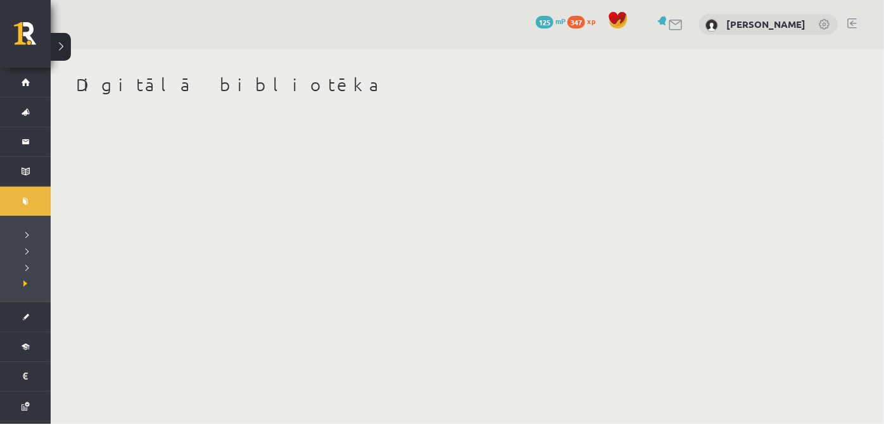
click at [349, 240] on body "0 Dāvanas 125 mP 347 xp Artūrs Reinis Valters Sākums Aktuāli Kā mācīties eSKOLĀ…" at bounding box center [442, 212] width 884 height 424
click at [188, 145] on body "0 Dāvanas 125 mP 347 xp Artūrs Reinis Valters Sākums Aktuāli Kā mācīties eSKOLĀ…" at bounding box center [442, 212] width 884 height 424
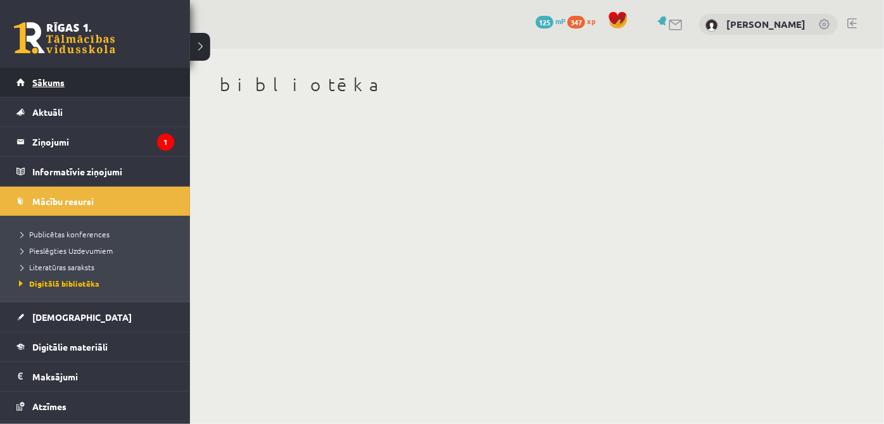
click at [77, 85] on link "Sākums" at bounding box center [95, 82] width 158 height 29
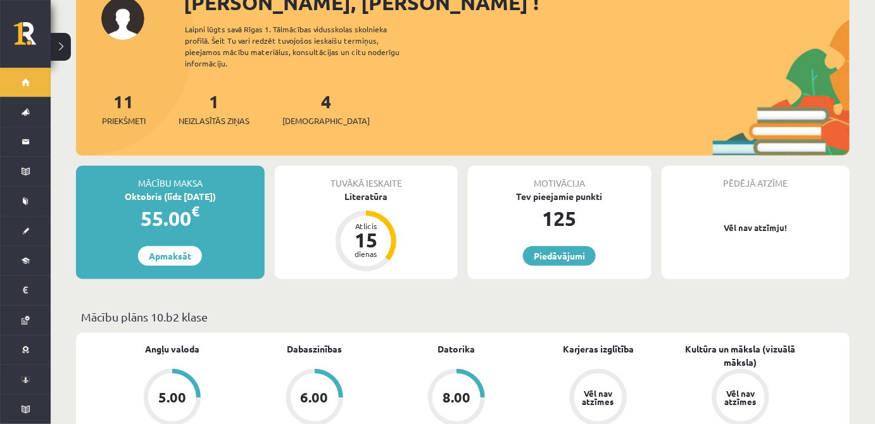
scroll to position [115, 0]
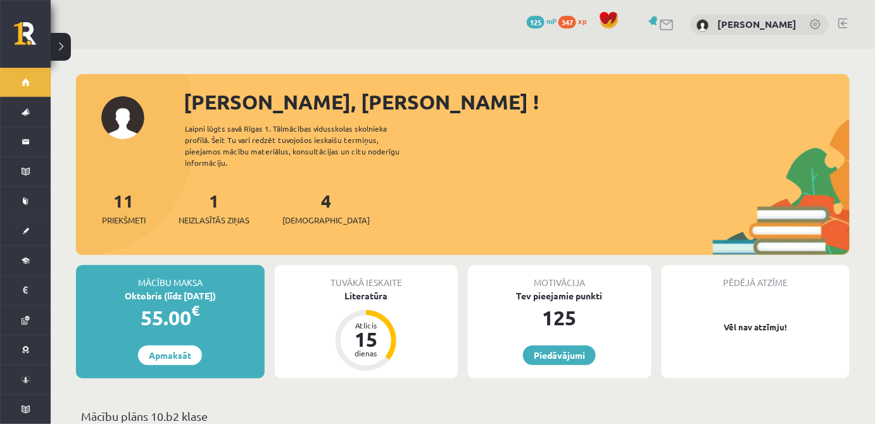
click at [600, 84] on div at bounding box center [462, 80] width 773 height 13
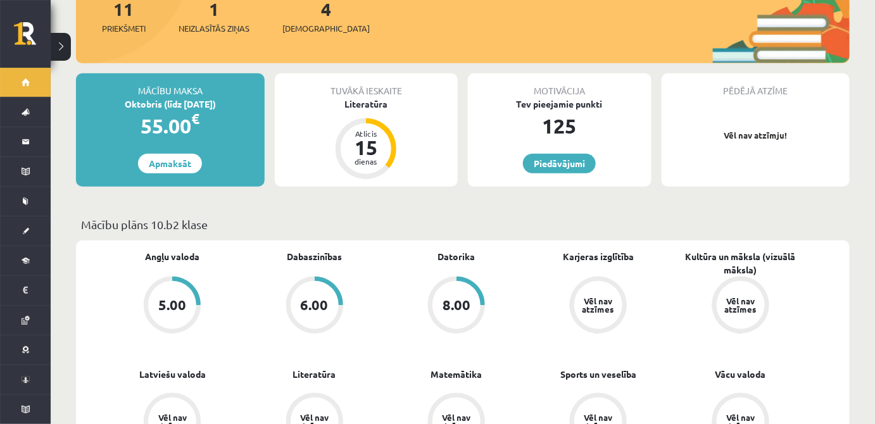
scroll to position [230, 0]
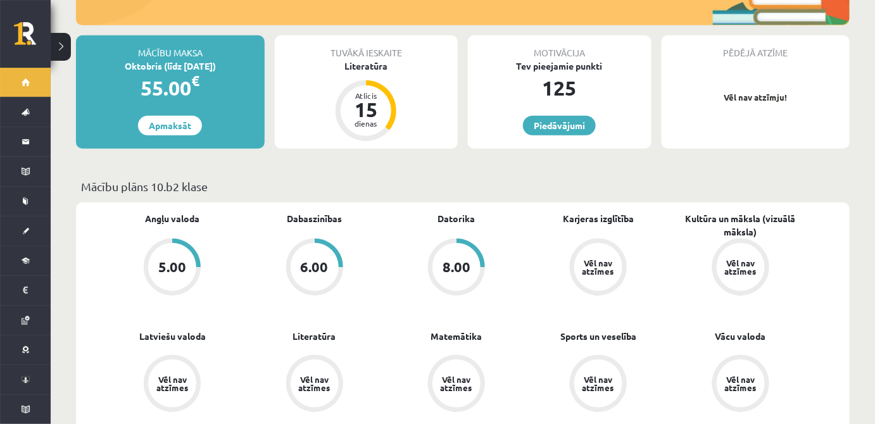
click at [605, 260] on div "Vēl nav atzīmes" at bounding box center [597, 267] width 35 height 16
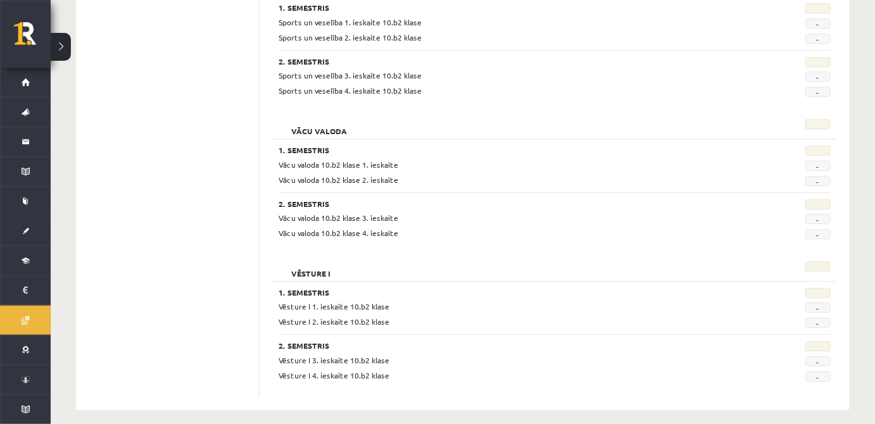
scroll to position [1234, 0]
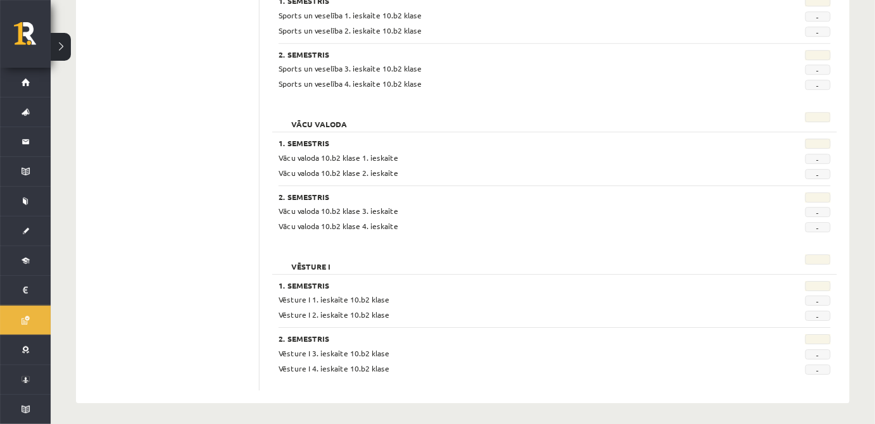
click at [818, 299] on span "-" at bounding box center [817, 301] width 25 height 10
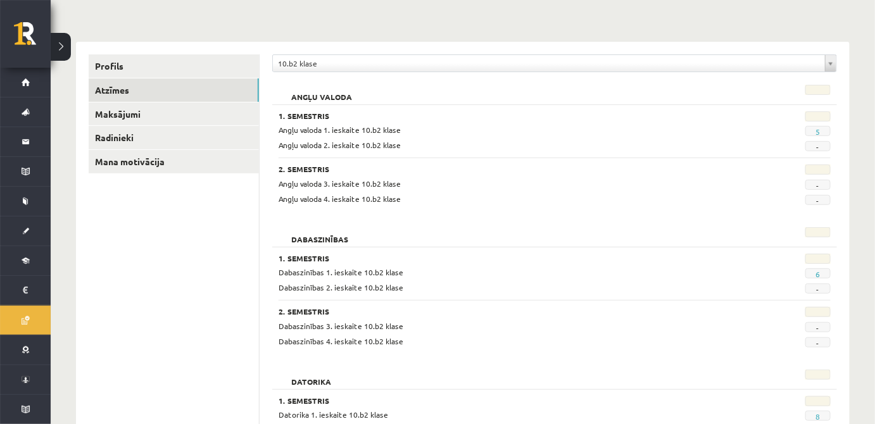
scroll to position [122, 0]
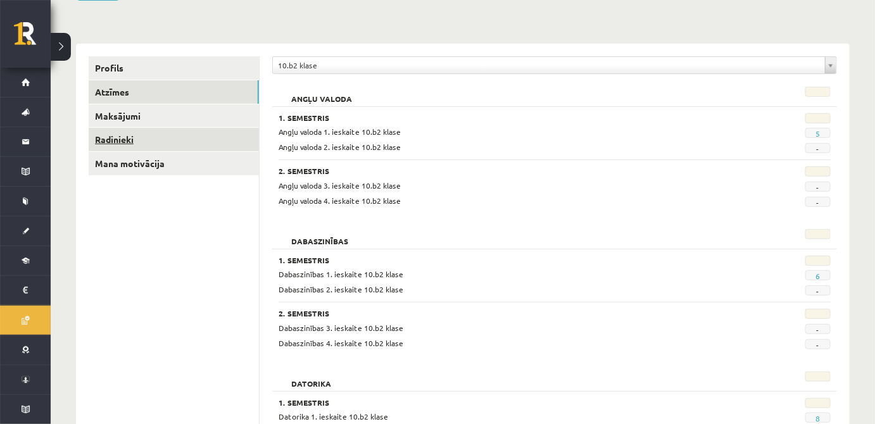
click at [160, 144] on link "Radinieki" at bounding box center [174, 139] width 170 height 23
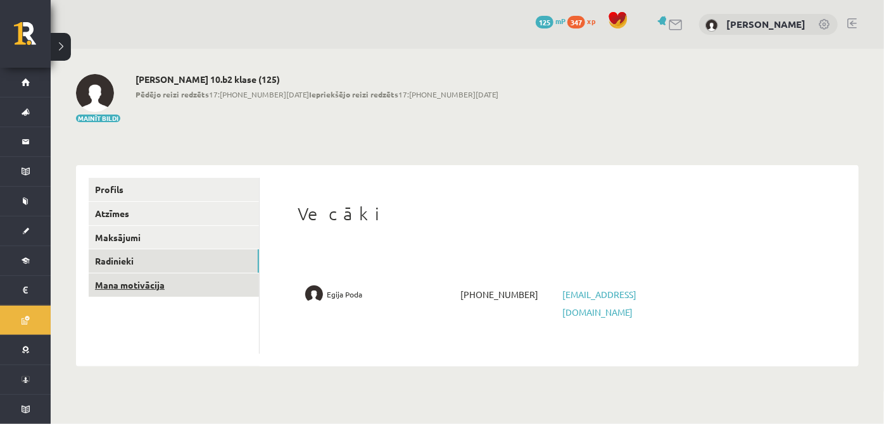
click at [196, 284] on link "Mana motivācija" at bounding box center [174, 284] width 170 height 23
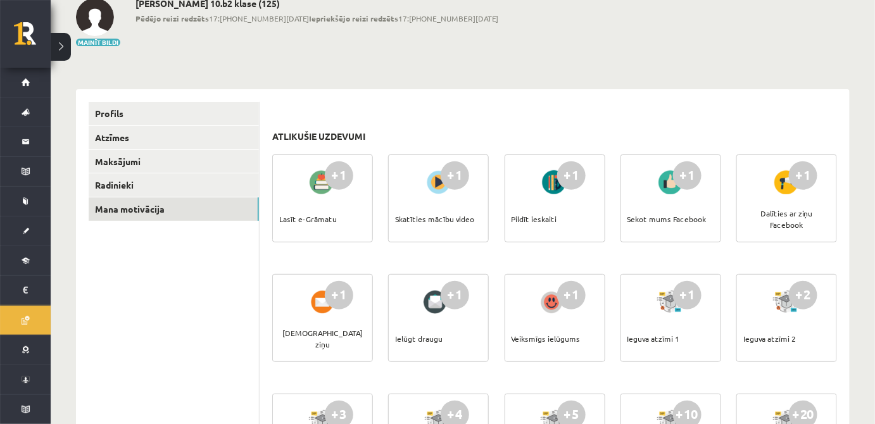
scroll to position [77, 0]
click at [331, 184] on div "+1" at bounding box center [339, 175] width 28 height 28
click at [314, 182] on div at bounding box center [322, 181] width 36 height 29
click at [301, 221] on div "Lasīt e-Grāmatu" at bounding box center [308, 218] width 58 height 44
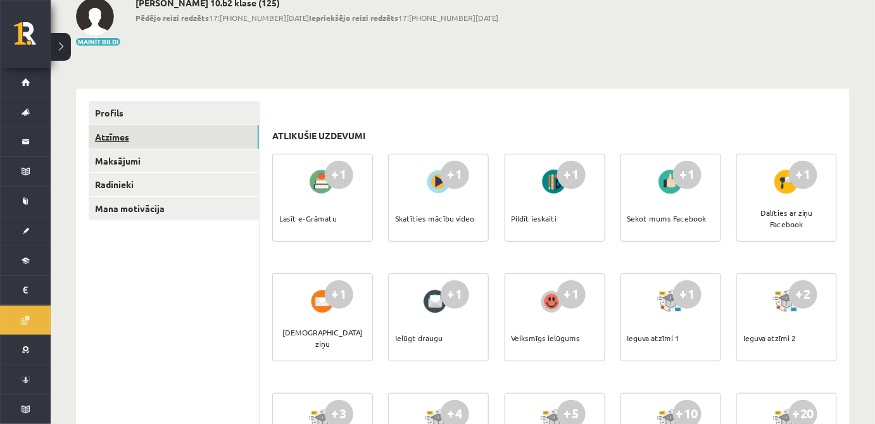
click at [161, 136] on link "Atzīmes" at bounding box center [174, 136] width 170 height 23
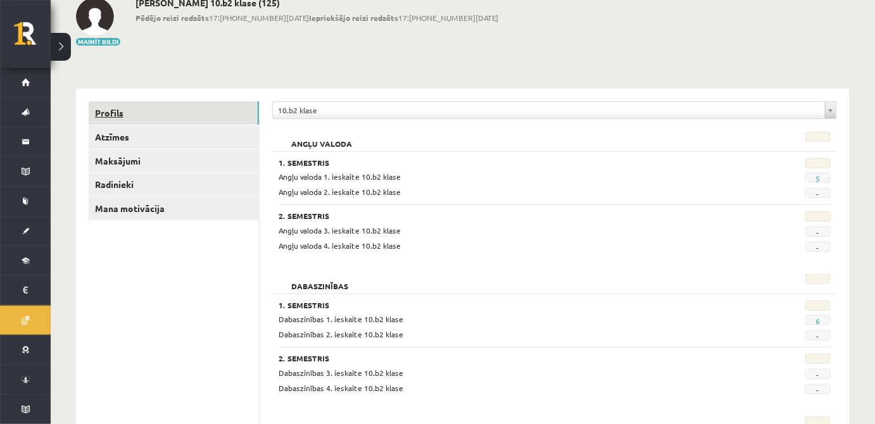
click at [168, 113] on link "Profils" at bounding box center [174, 112] width 170 height 23
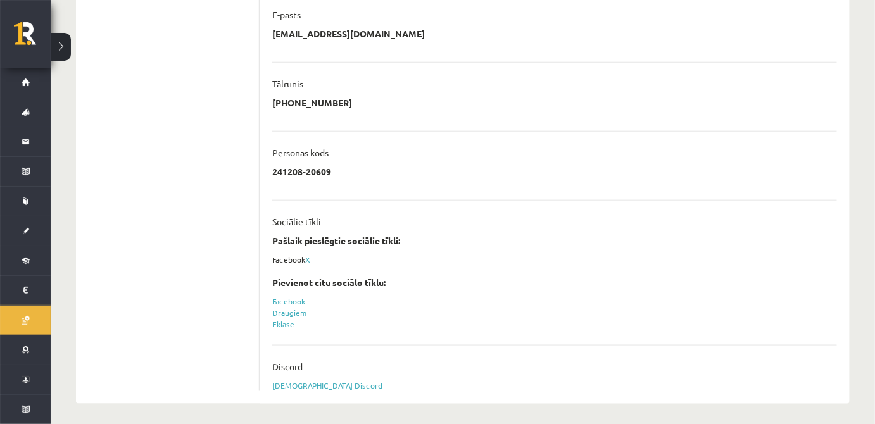
scroll to position [379, 0]
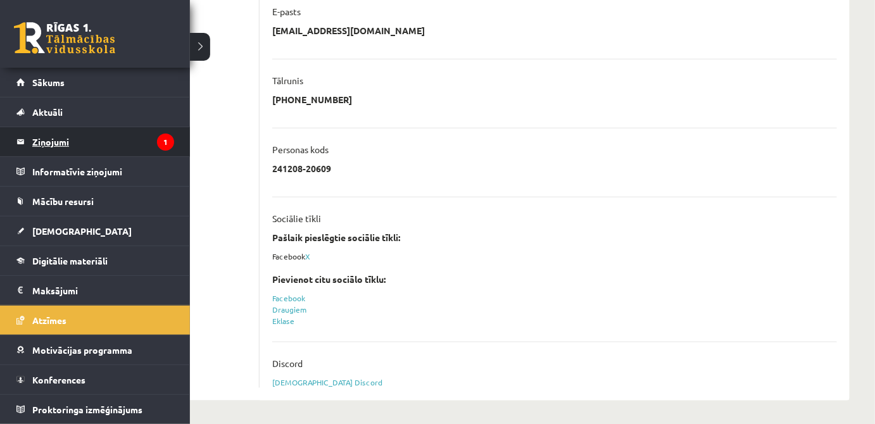
click at [77, 144] on legend "Ziņojumi 1" at bounding box center [103, 141] width 142 height 29
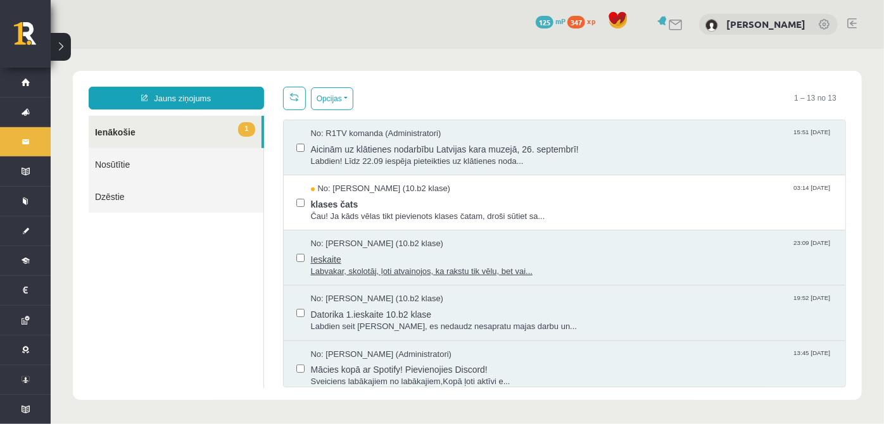
click at [349, 243] on span "No: [PERSON_NAME] (10.b2 klase)" at bounding box center [376, 243] width 133 height 12
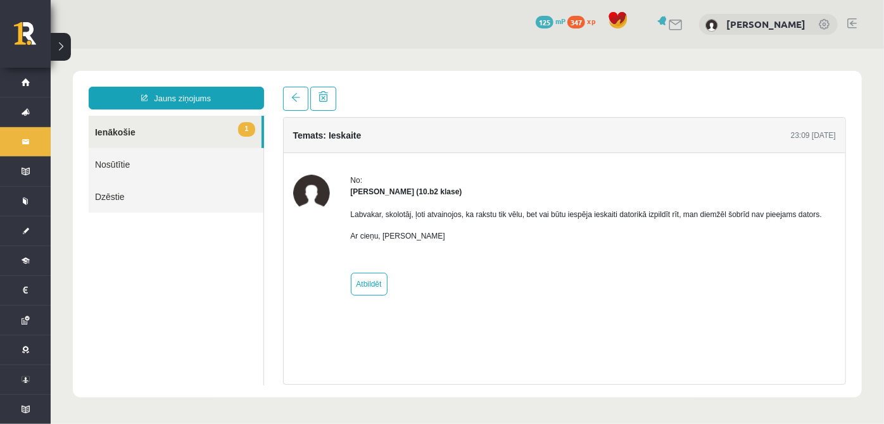
click at [367, 191] on strong "[PERSON_NAME] (10.b2 klase)" at bounding box center [405, 191] width 111 height 9
click at [339, 133] on h4 "Temats: Ieskaite" at bounding box center [326, 135] width 68 height 10
click at [416, 189] on strong "[PERSON_NAME] (10.b2 klase)" at bounding box center [405, 191] width 111 height 9
click at [428, 196] on div "[PERSON_NAME] (10.b2 klase)" at bounding box center [585, 190] width 471 height 11
click at [436, 197] on div "Labvakar, skolotāj, ļoti atvainojos, ka rakstu tik vēlu, bet vai būtu iespēja i…" at bounding box center [585, 230] width 471 height 66
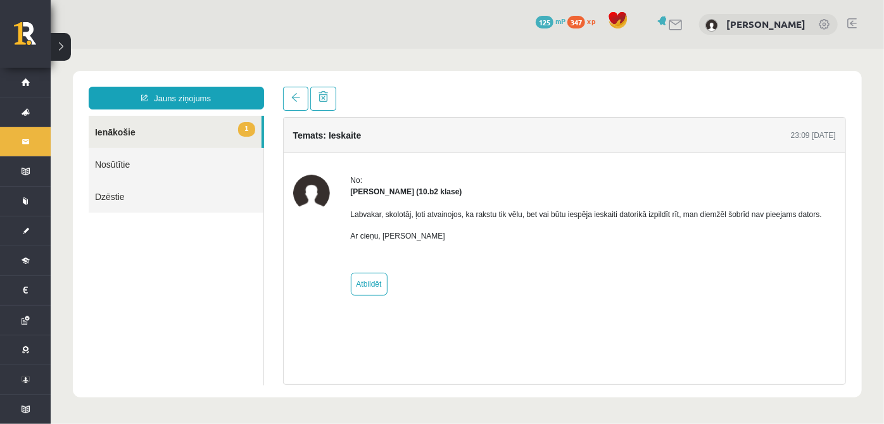
click at [448, 187] on div "[PERSON_NAME] (10.b2 klase)" at bounding box center [585, 190] width 471 height 11
click at [173, 160] on link "Nosūtītie" at bounding box center [175, 163] width 175 height 32
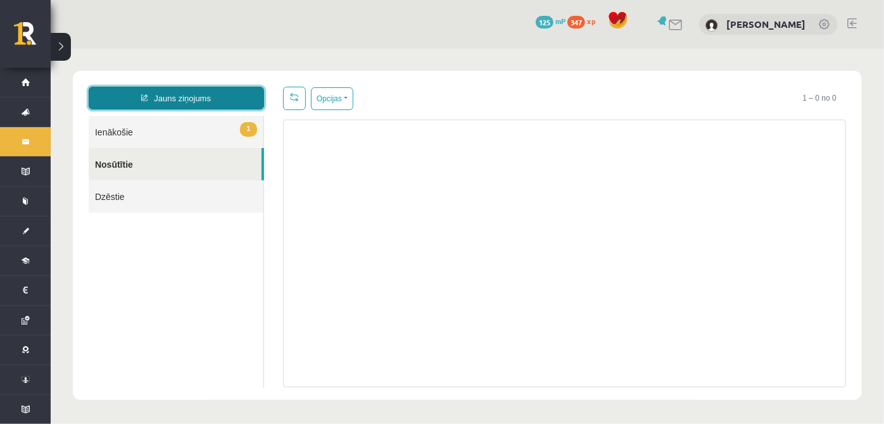
click at [197, 100] on link "Jauns ziņojums" at bounding box center [175, 97] width 175 height 23
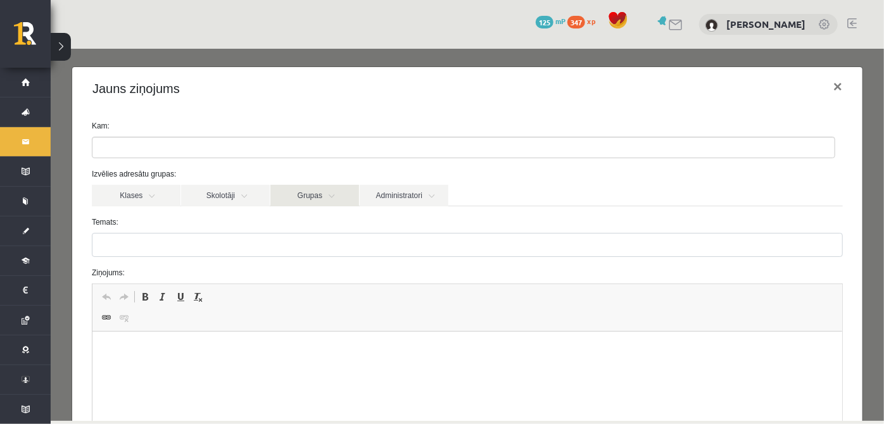
click at [296, 191] on link "Grupas" at bounding box center [314, 195] width 89 height 22
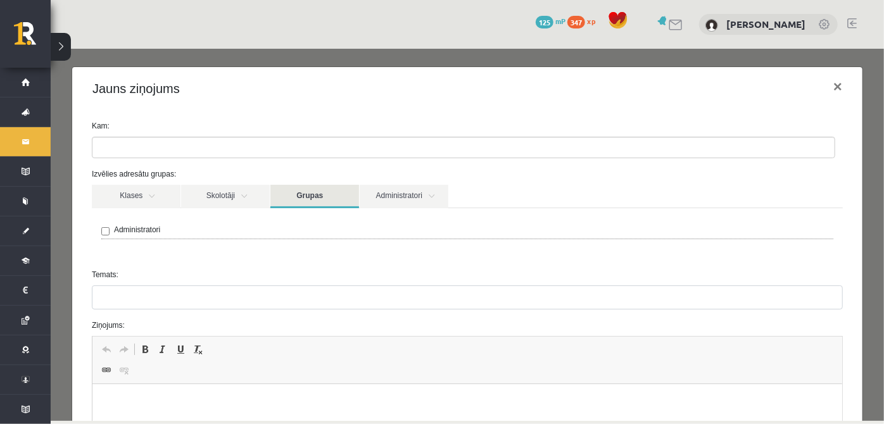
click at [344, 189] on link "Grupas" at bounding box center [314, 195] width 89 height 23
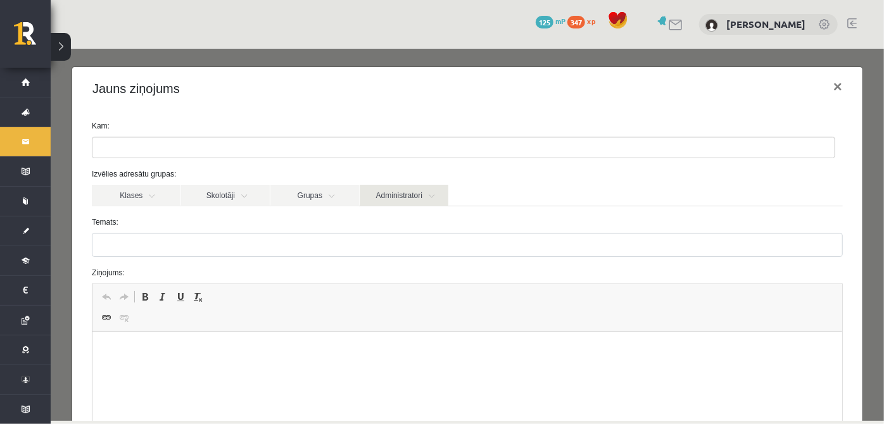
click at [382, 199] on link "Administratori" at bounding box center [403, 195] width 89 height 22
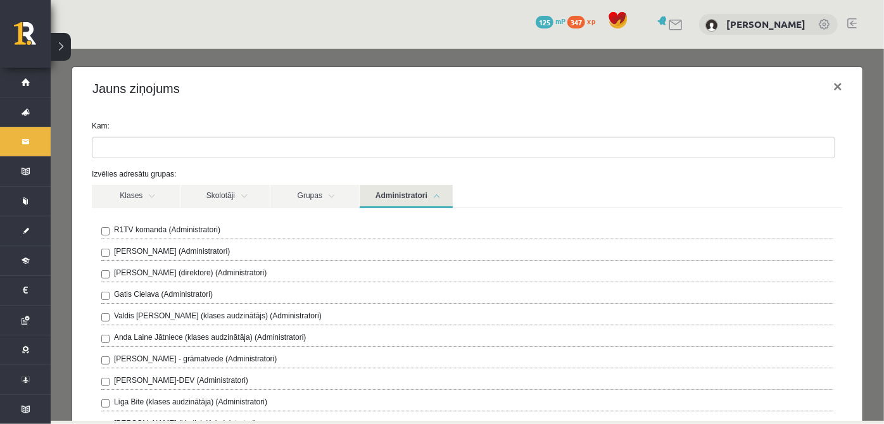
click at [382, 201] on link "Administratori" at bounding box center [405, 195] width 93 height 23
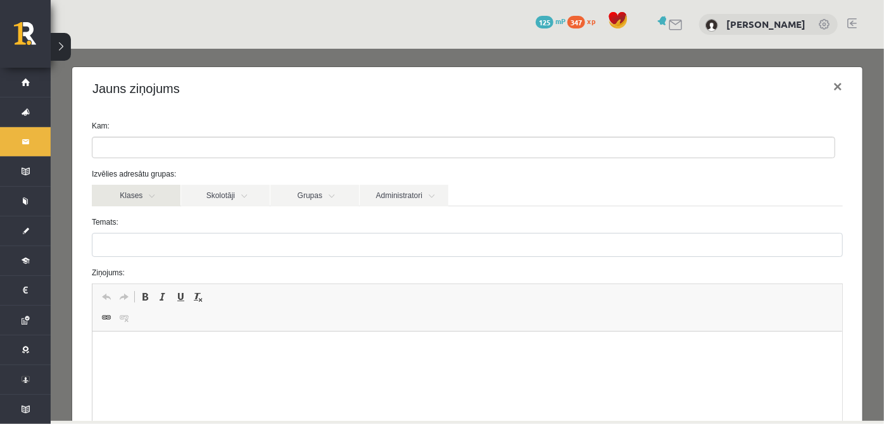
click at [119, 186] on link "Klases" at bounding box center [135, 195] width 89 height 22
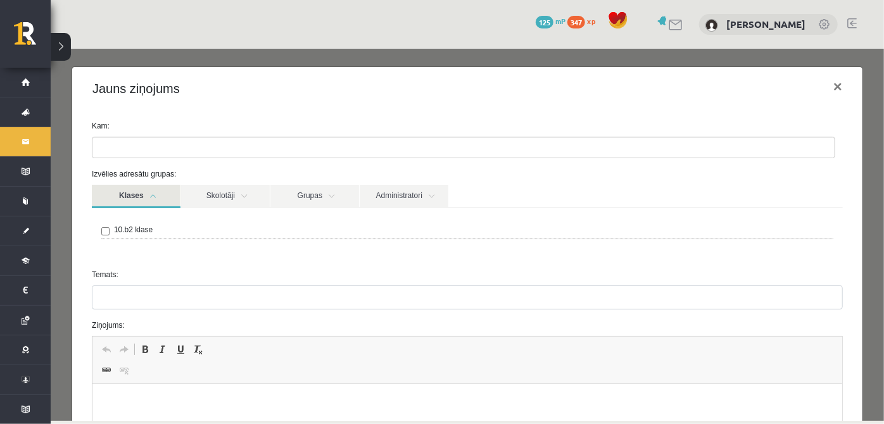
click at [132, 200] on link "Klases" at bounding box center [135, 195] width 89 height 23
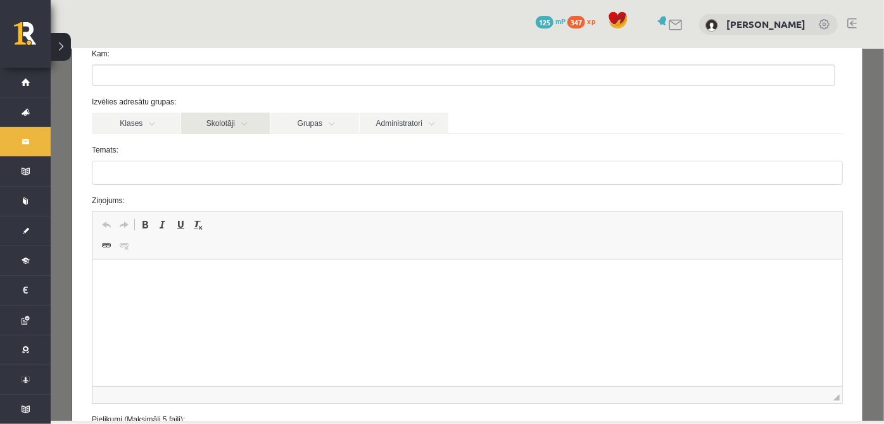
scroll to position [77, 0]
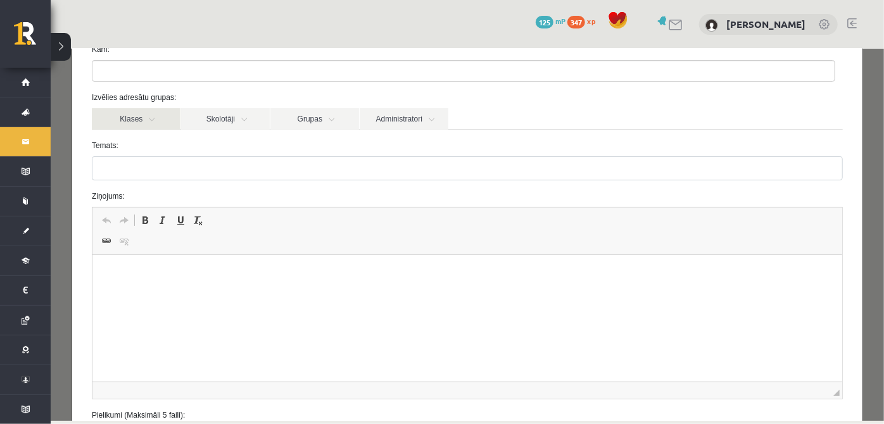
click at [122, 120] on link "Klases" at bounding box center [135, 119] width 89 height 22
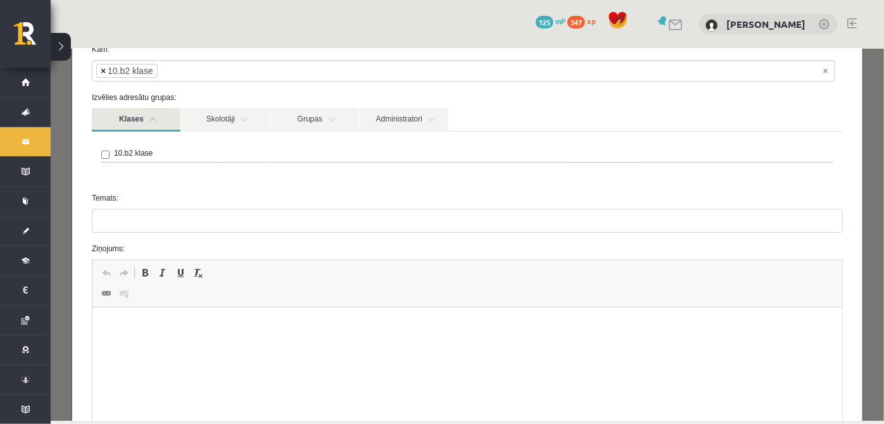
click at [102, 68] on span "×" at bounding box center [102, 70] width 5 height 13
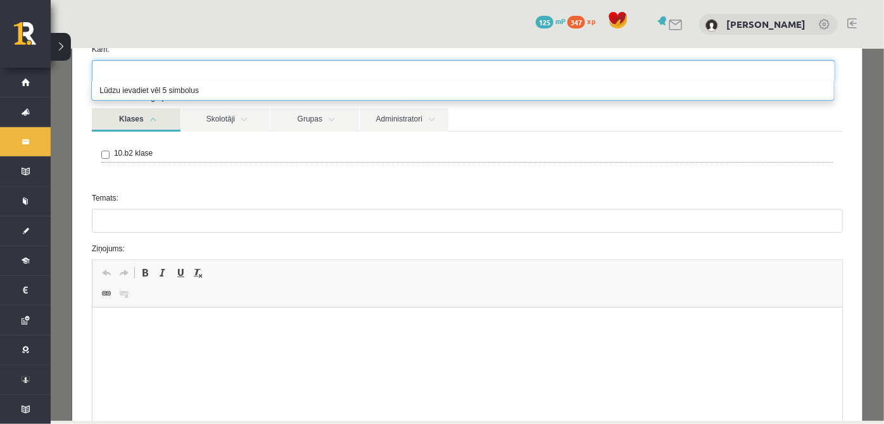
click at [132, 123] on link "Klases" at bounding box center [135, 119] width 89 height 23
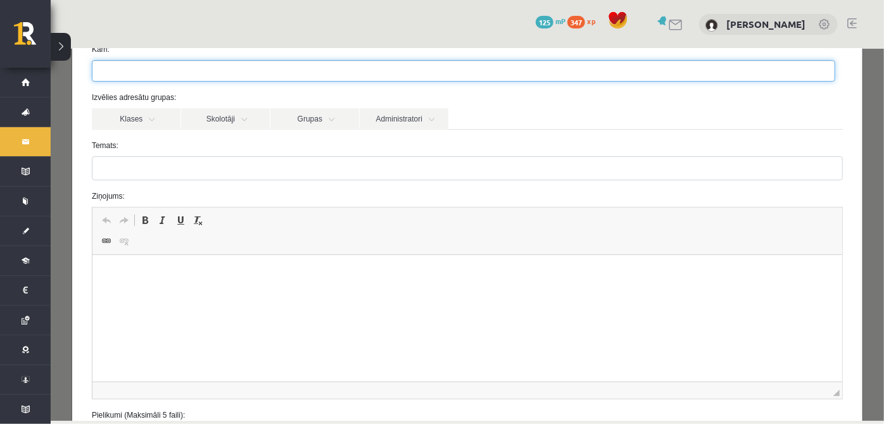
click at [223, 70] on ul at bounding box center [463, 70] width 742 height 20
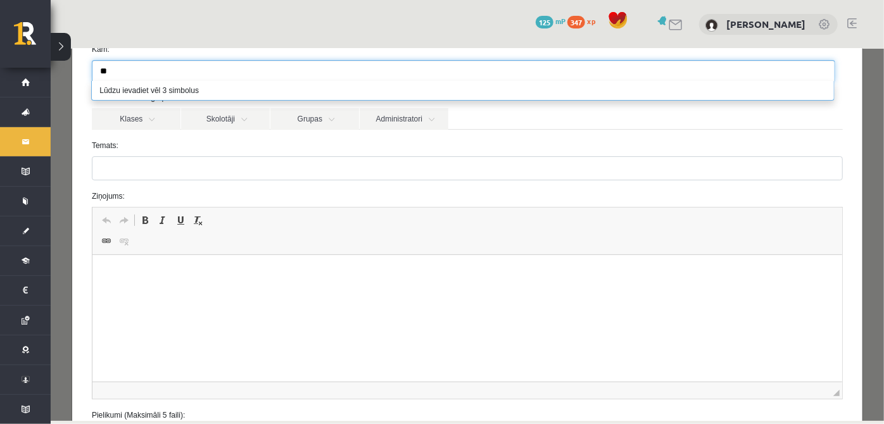
type input "*"
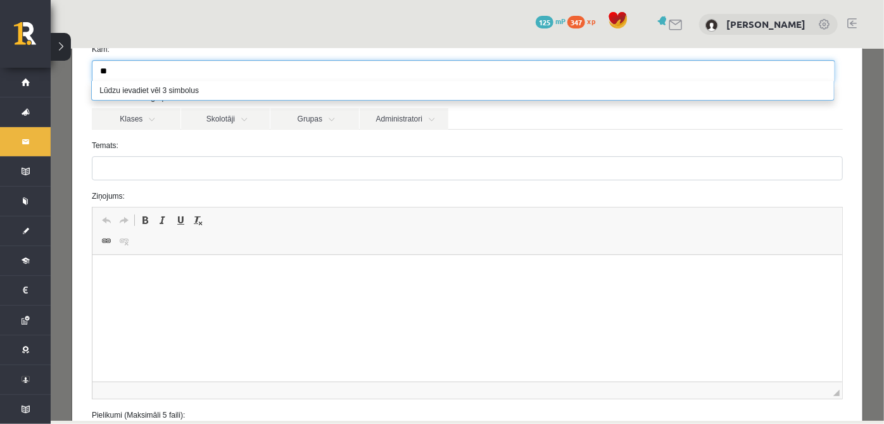
type input "*"
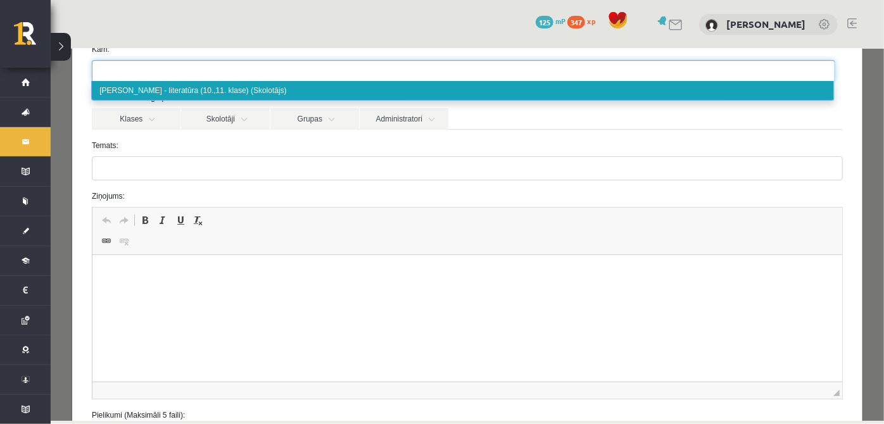
click at [349, 178] on form "**********" at bounding box center [467, 241] width 770 height 397
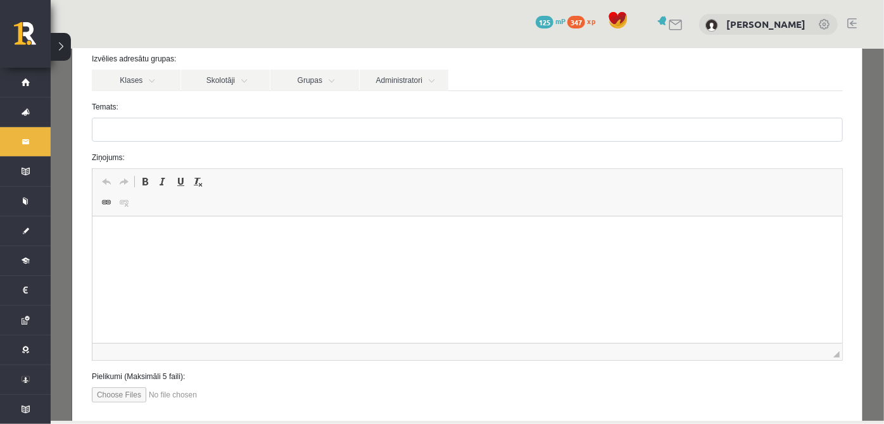
scroll to position [185, 0]
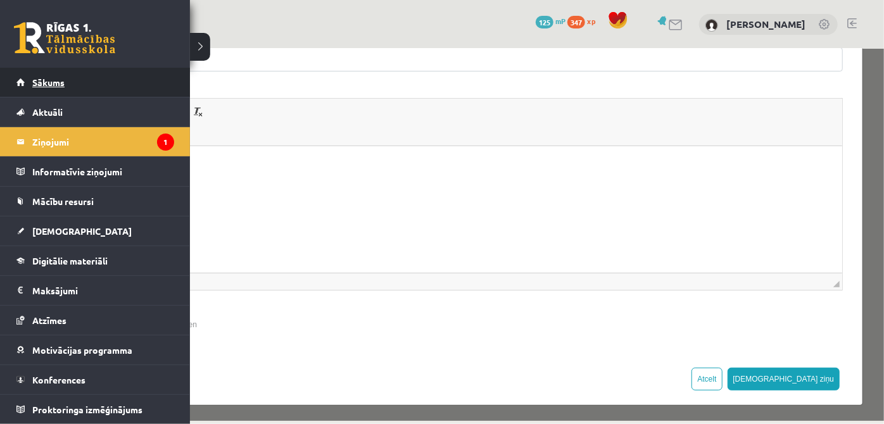
click at [62, 77] on span "Sākums" at bounding box center [48, 82] width 32 height 11
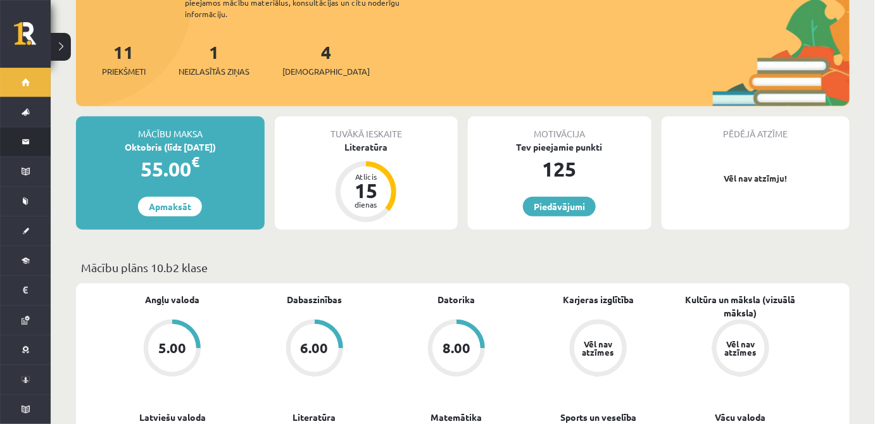
scroll to position [77, 0]
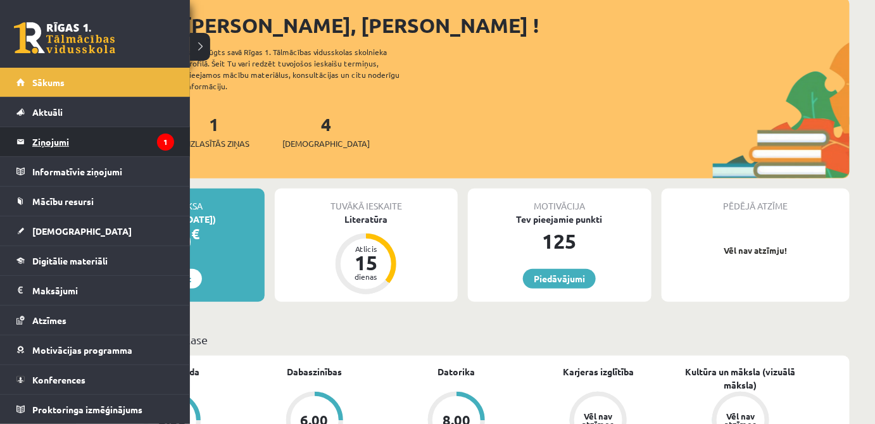
click at [86, 136] on legend "Ziņojumi 1" at bounding box center [103, 141] width 142 height 29
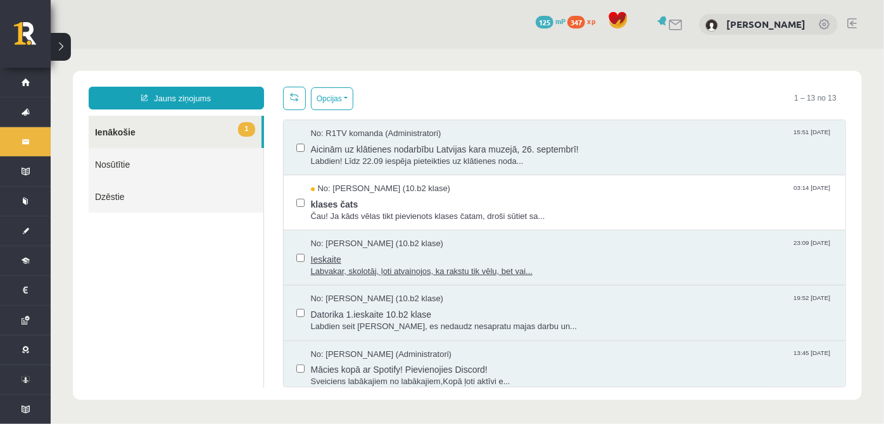
click at [465, 256] on span "Ieskaite" at bounding box center [571, 257] width 522 height 16
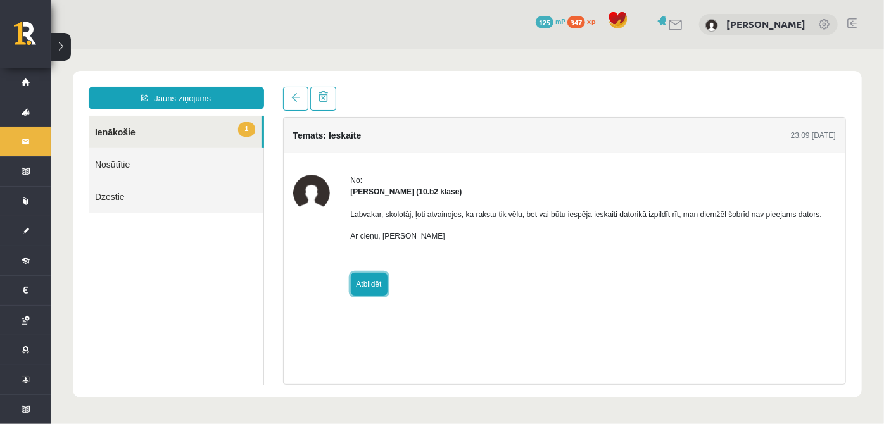
click at [372, 280] on link "Atbildēt" at bounding box center [368, 283] width 37 height 23
type input "**********"
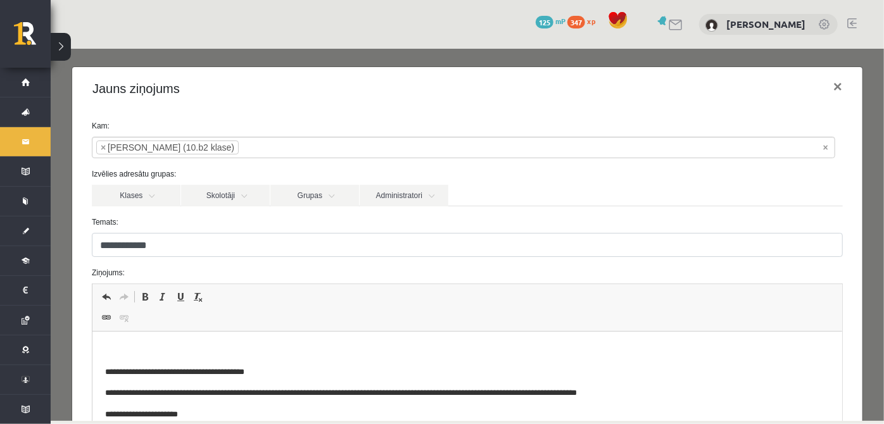
click at [252, 147] on input "search" at bounding box center [260, 147] width 44 height 20
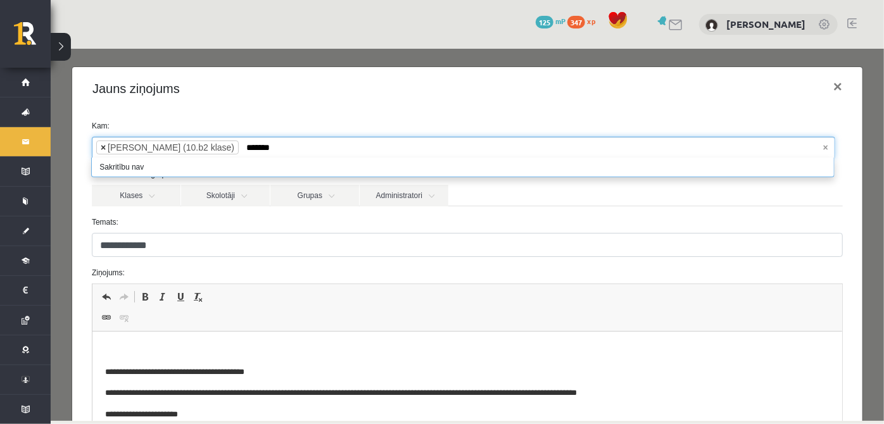
type input "*******"
click at [101, 144] on span "×" at bounding box center [102, 147] width 5 height 13
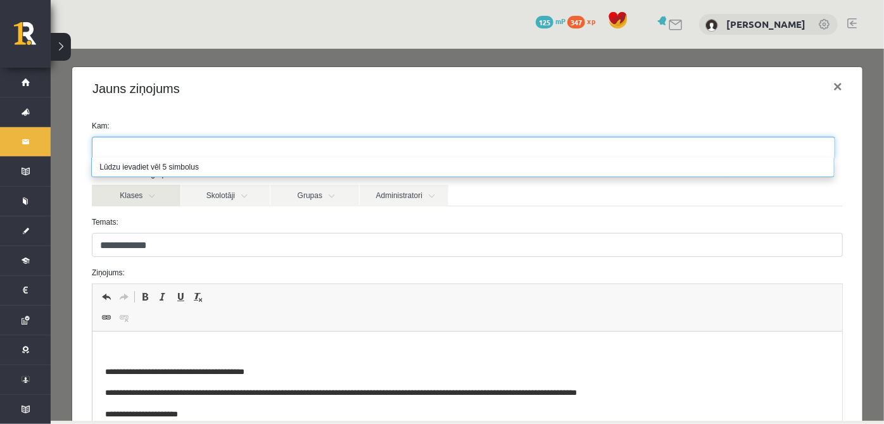
click at [142, 201] on link "Klases" at bounding box center [135, 195] width 89 height 22
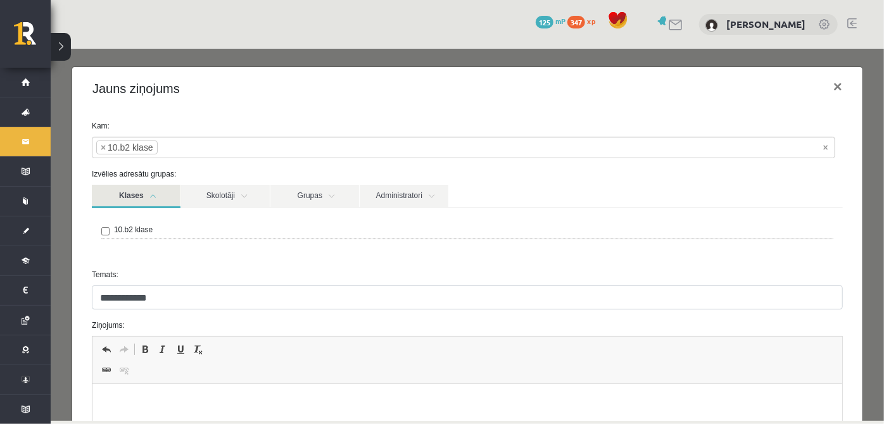
click at [192, 154] on form "**********" at bounding box center [467, 345] width 770 height 450
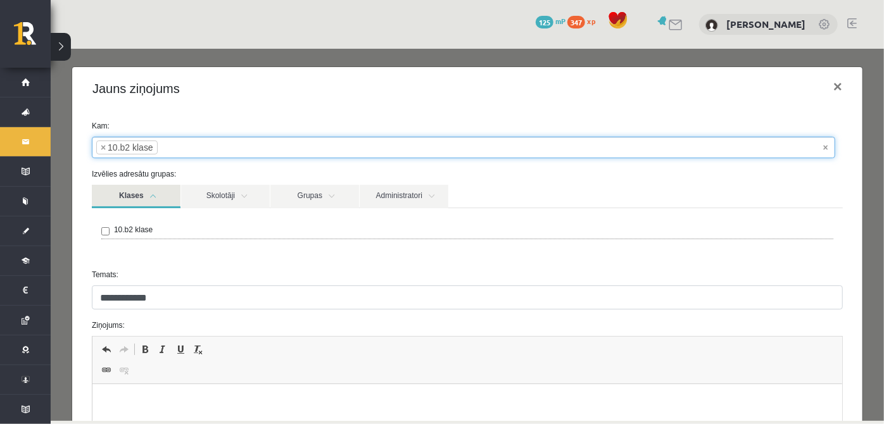
click at [204, 143] on ul "× × 10.b2 klase" at bounding box center [463, 147] width 742 height 20
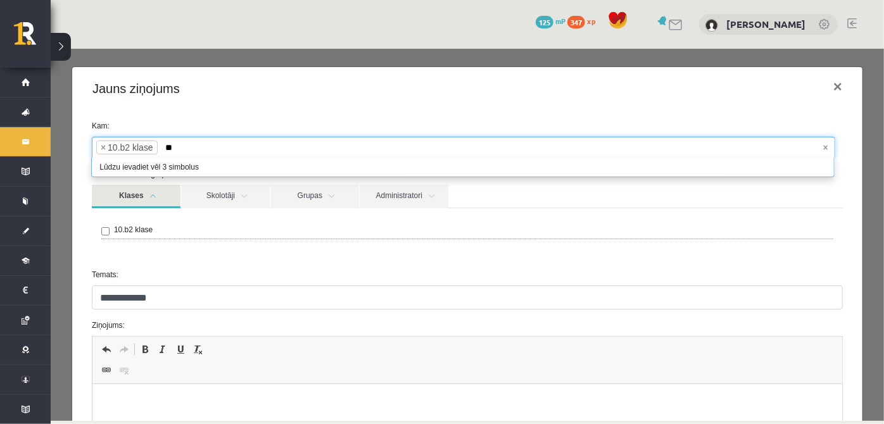
type input "*"
type input "*****"
type input "*"
click at [822, 82] on button "×" at bounding box center [836, 85] width 29 height 35
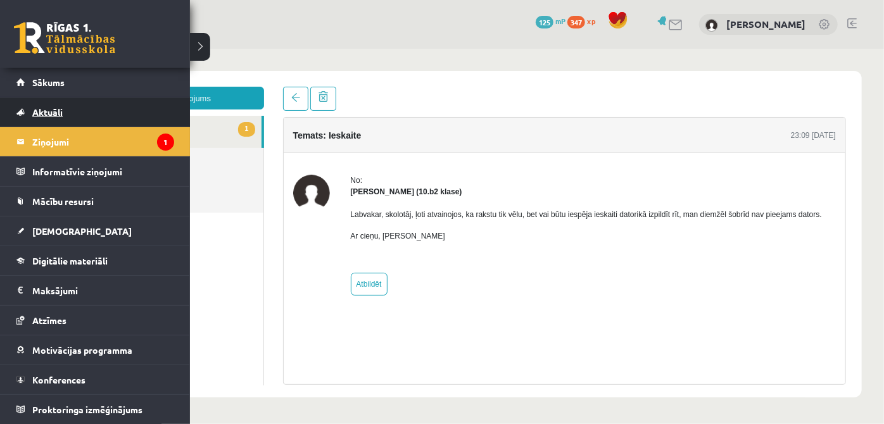
click at [28, 116] on link "Aktuāli" at bounding box center [95, 111] width 158 height 29
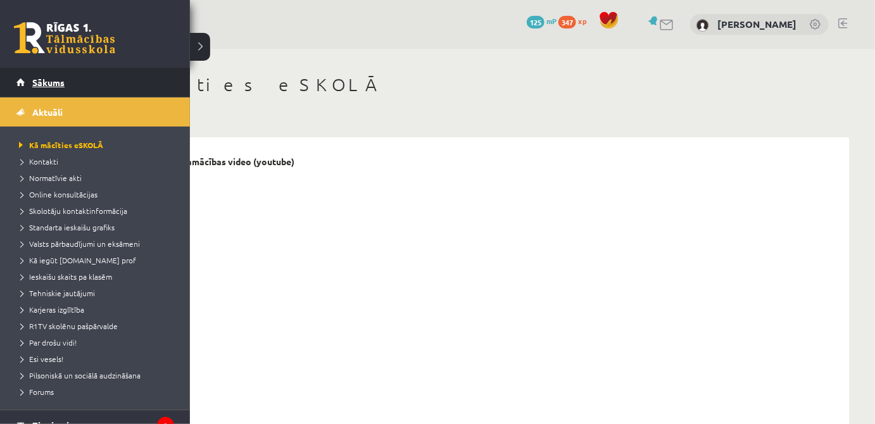
click at [82, 80] on link "Sākums" at bounding box center [95, 82] width 158 height 29
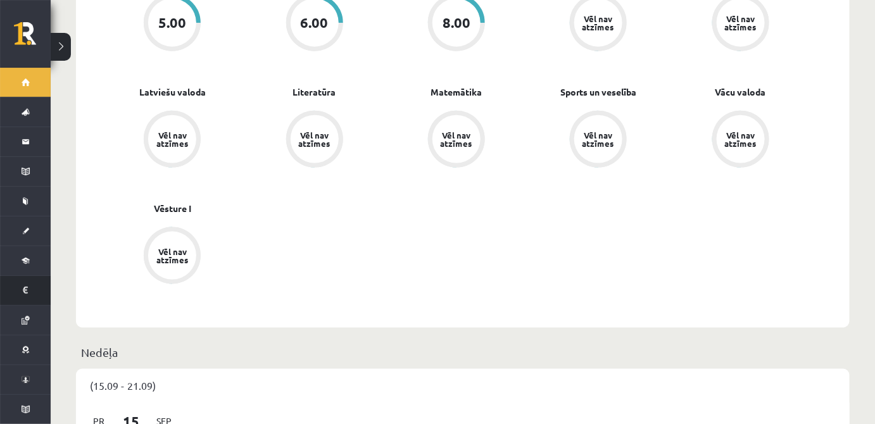
scroll to position [460, 0]
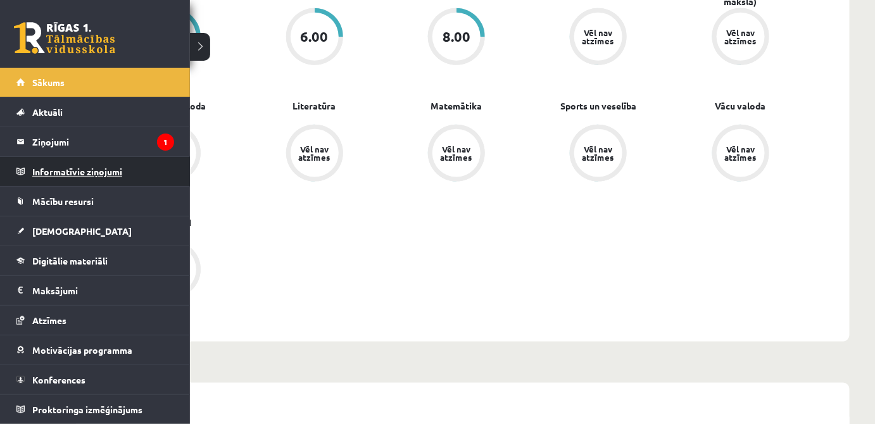
click at [96, 175] on legend "Informatīvie ziņojumi 0" at bounding box center [103, 171] width 142 height 29
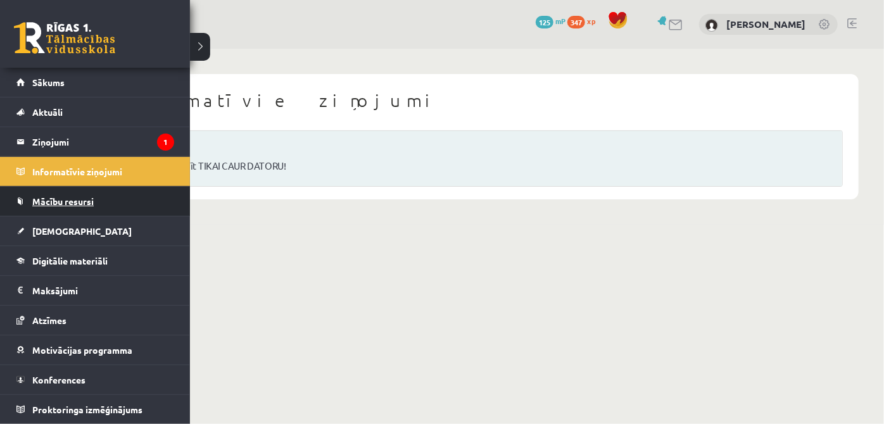
click at [30, 200] on link "Mācību resursi" at bounding box center [95, 201] width 158 height 29
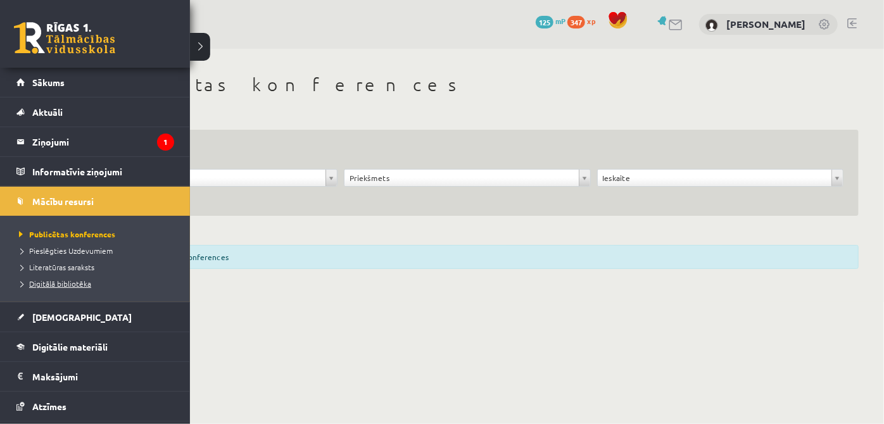
click at [53, 282] on span "Digitālā bibliotēka" at bounding box center [53, 283] width 75 height 10
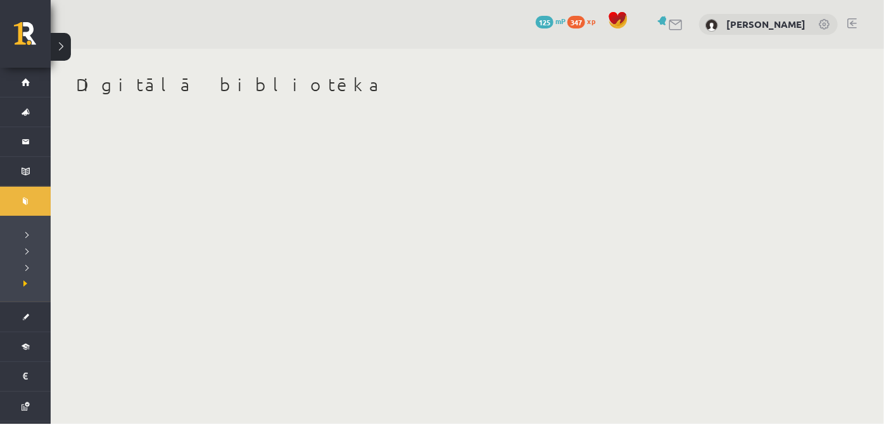
click at [433, 124] on div "Digitālā bibliotēka" at bounding box center [467, 94] width 833 height 91
click at [827, 20] on link at bounding box center [824, 25] width 13 height 13
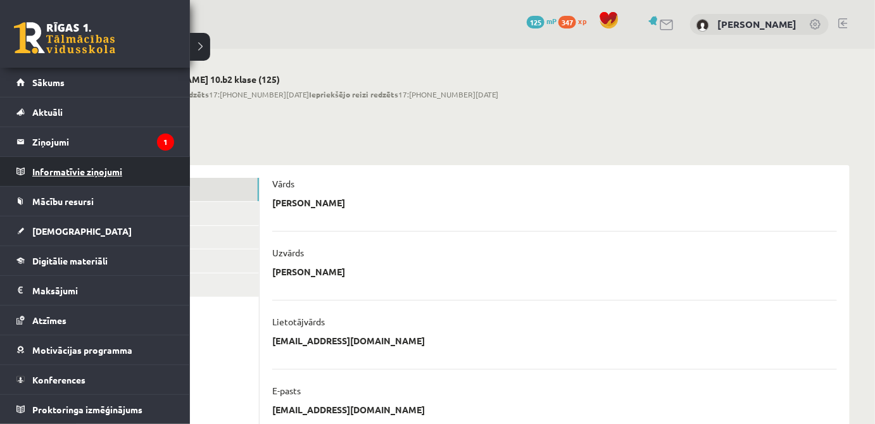
click at [46, 161] on legend "Informatīvie ziņojumi 0" at bounding box center [103, 171] width 142 height 29
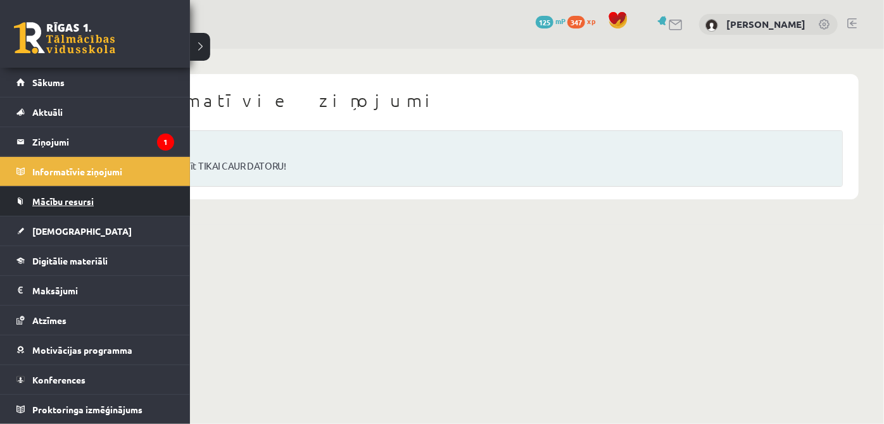
click at [66, 194] on link "Mācību resursi" at bounding box center [95, 201] width 158 height 29
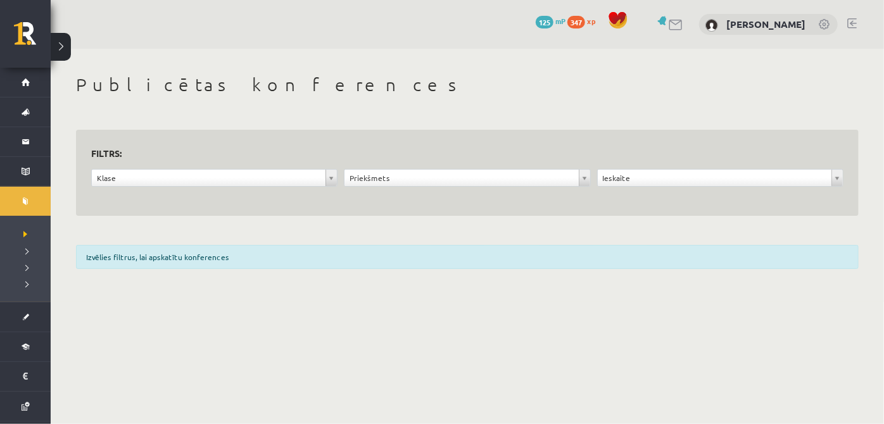
click at [165, 258] on div "Izvēlies filtrus, lai apskatītu konferences" at bounding box center [467, 257] width 782 height 24
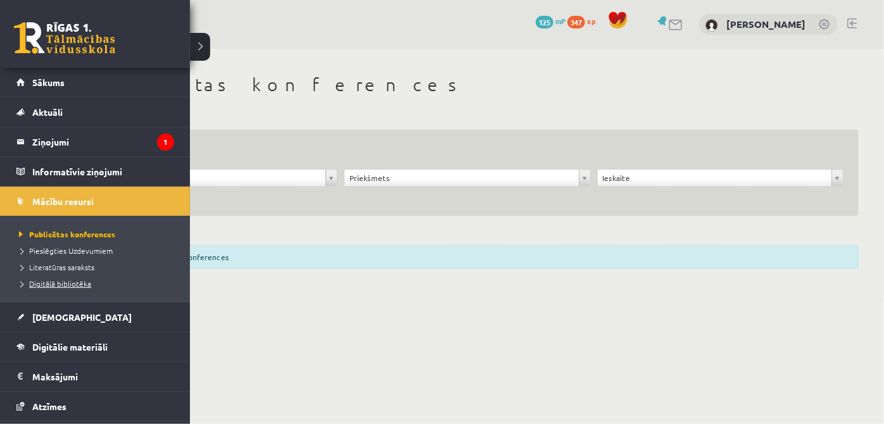
click at [57, 282] on span "Digitālā bibliotēka" at bounding box center [53, 283] width 75 height 10
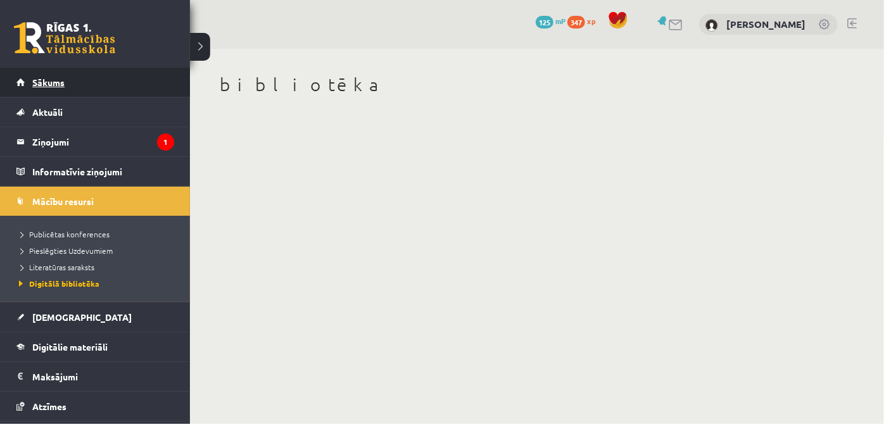
click at [31, 71] on link "Sākums" at bounding box center [95, 82] width 158 height 29
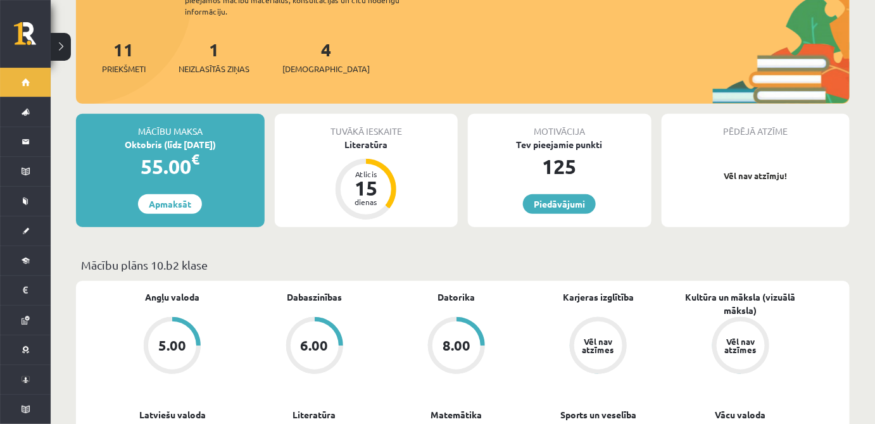
scroll to position [153, 0]
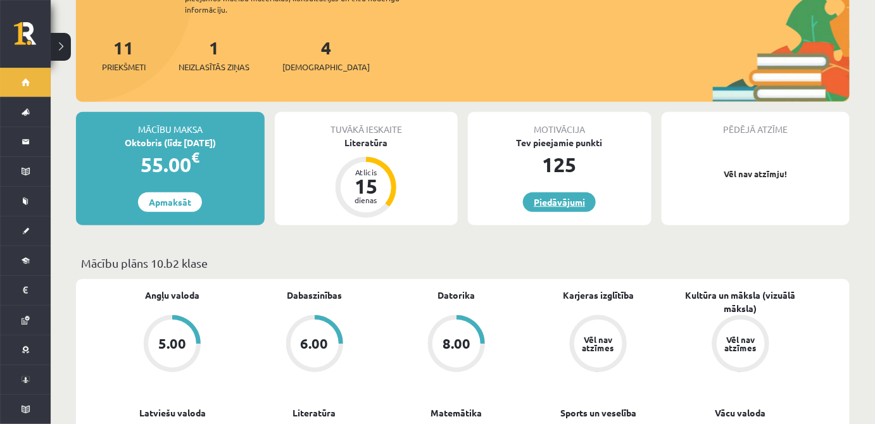
click at [578, 197] on link "Piedāvājumi" at bounding box center [559, 202] width 73 height 20
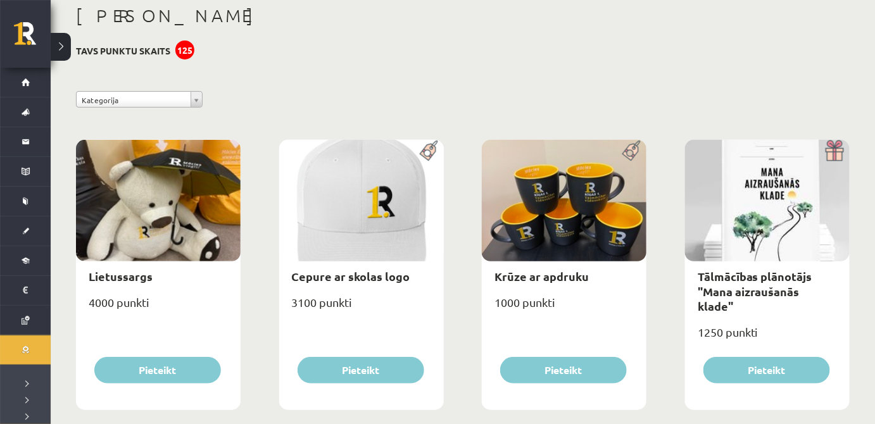
scroll to position [115, 0]
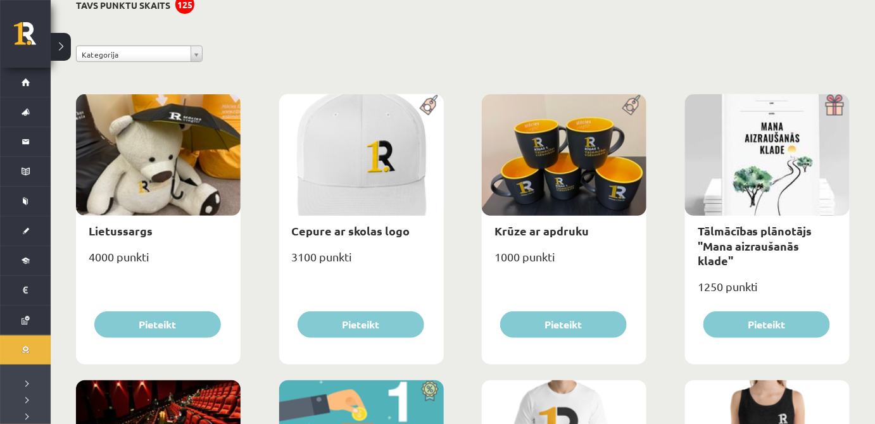
click at [828, 106] on img at bounding box center [835, 105] width 28 height 22
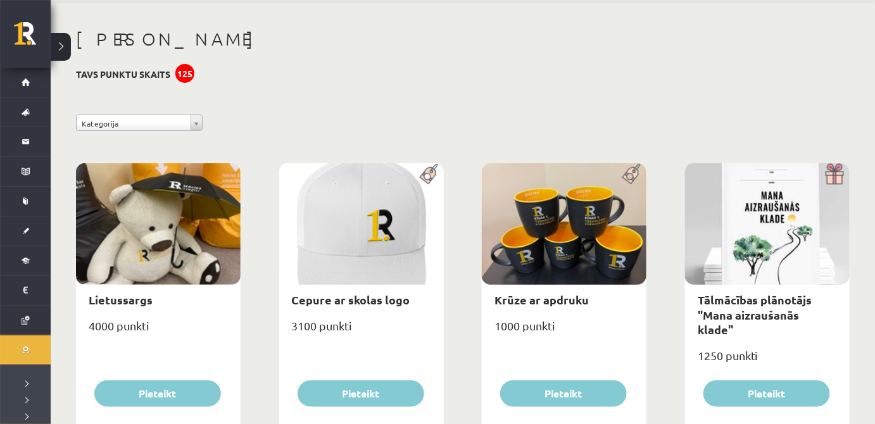
scroll to position [0, 0]
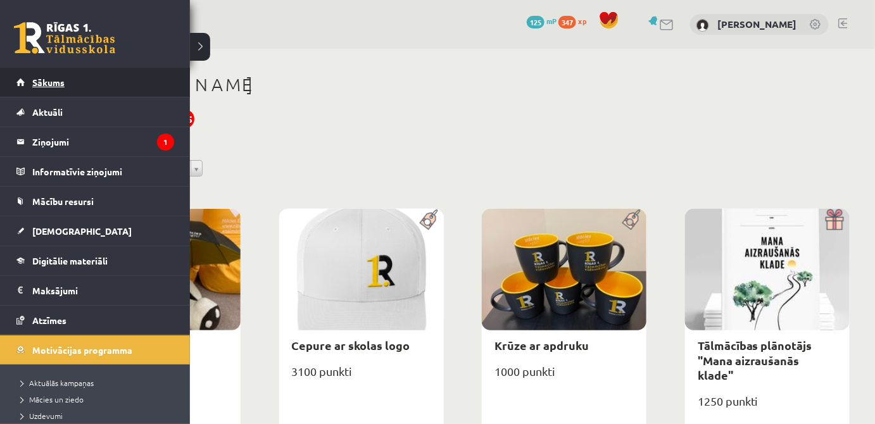
click at [138, 72] on link "Sākums" at bounding box center [95, 82] width 158 height 29
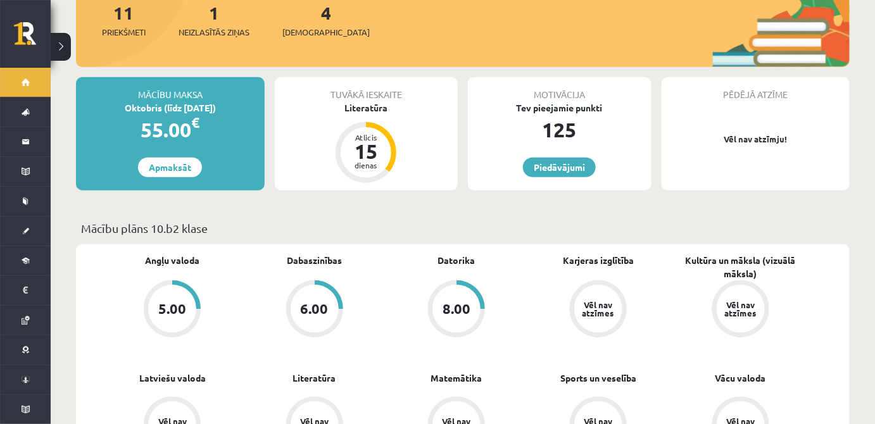
scroll to position [192, 0]
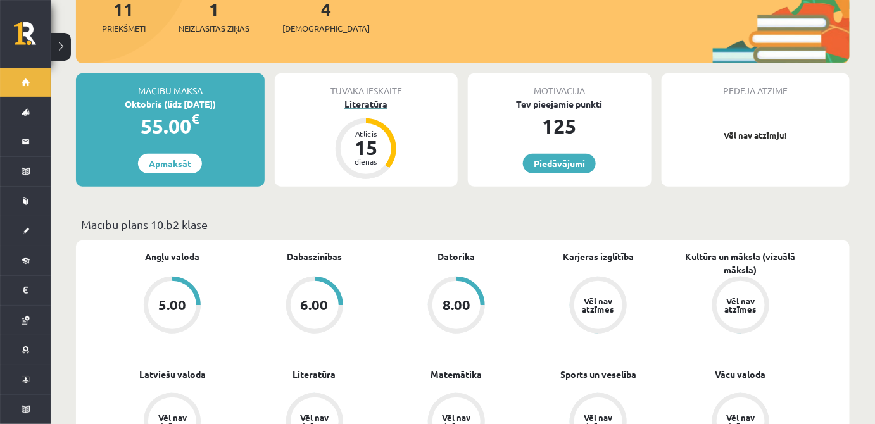
click at [378, 97] on div "Literatūra" at bounding box center [367, 103] width 184 height 13
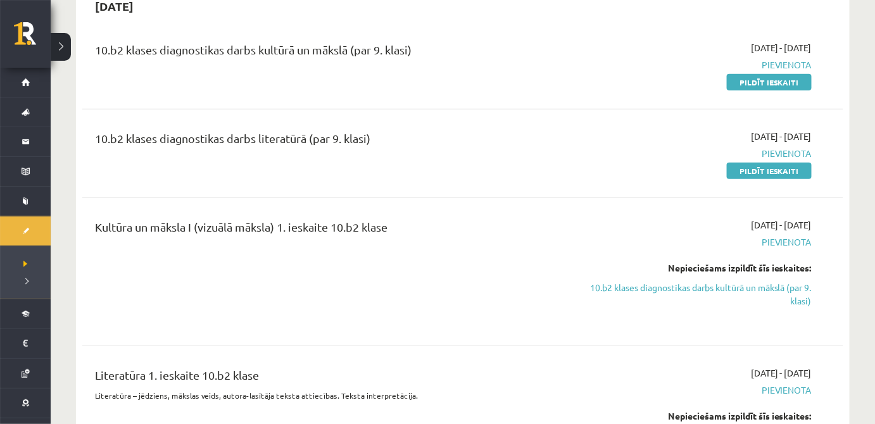
scroll to position [230, 0]
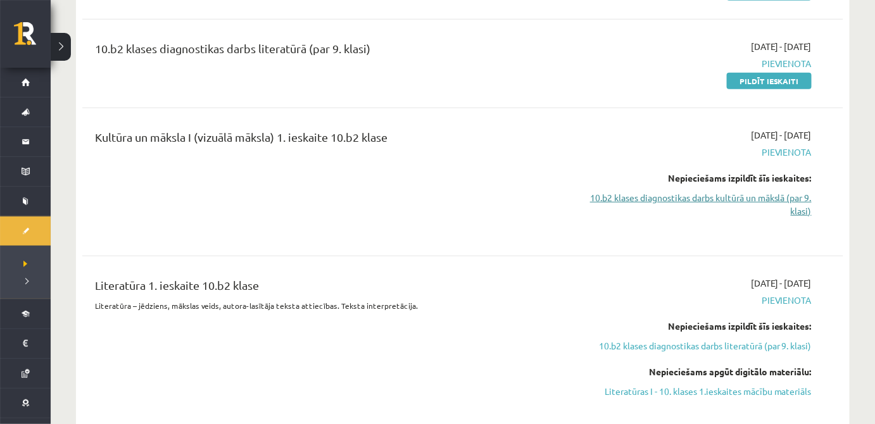
click at [661, 199] on link "10.b2 klases diagnostikas darbs kultūrā un mākslā (par 9. klasi)" at bounding box center [698, 204] width 226 height 27
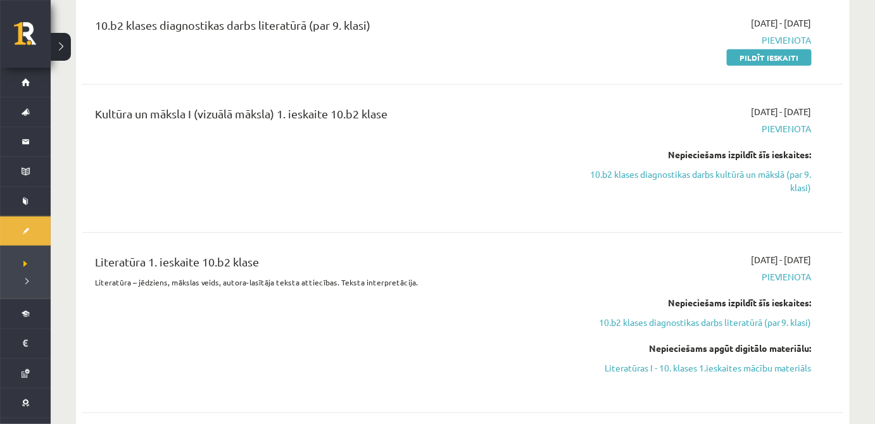
scroll to position [436, 0]
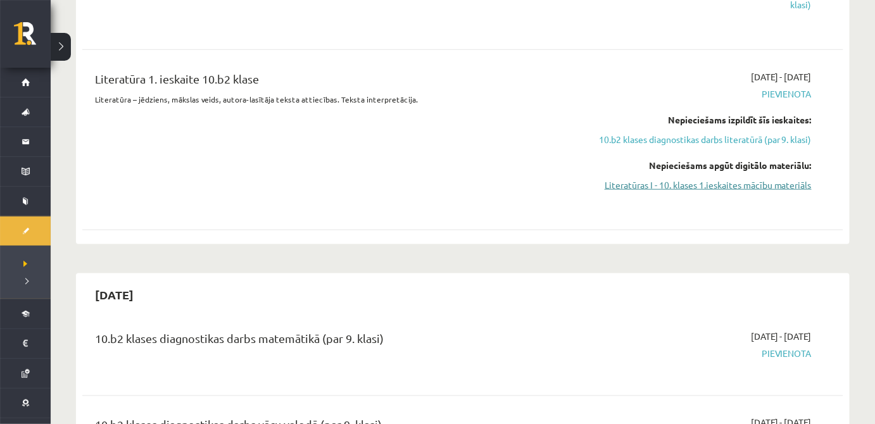
click at [678, 179] on link "Literatūras I - 10. klases 1.ieskaites mācību materiāls" at bounding box center [698, 184] width 226 height 13
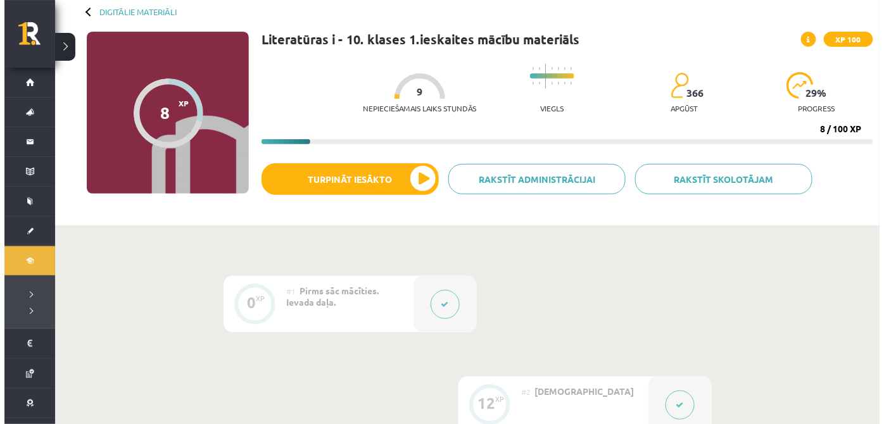
scroll to position [268, 0]
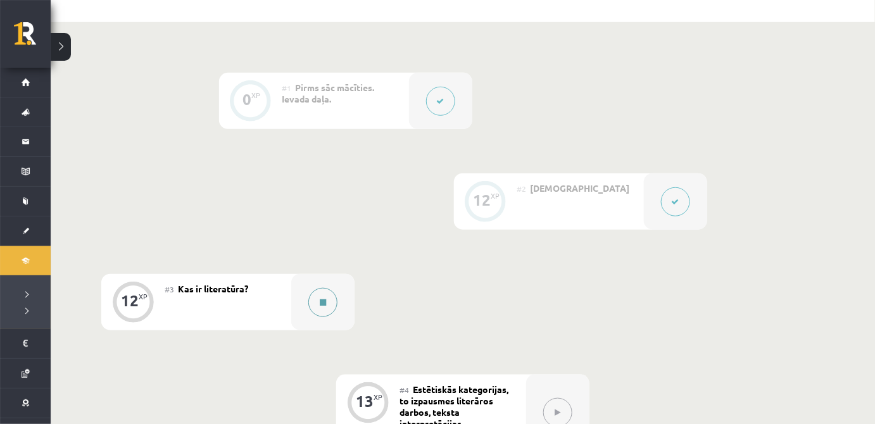
click at [311, 285] on div at bounding box center [322, 302] width 63 height 56
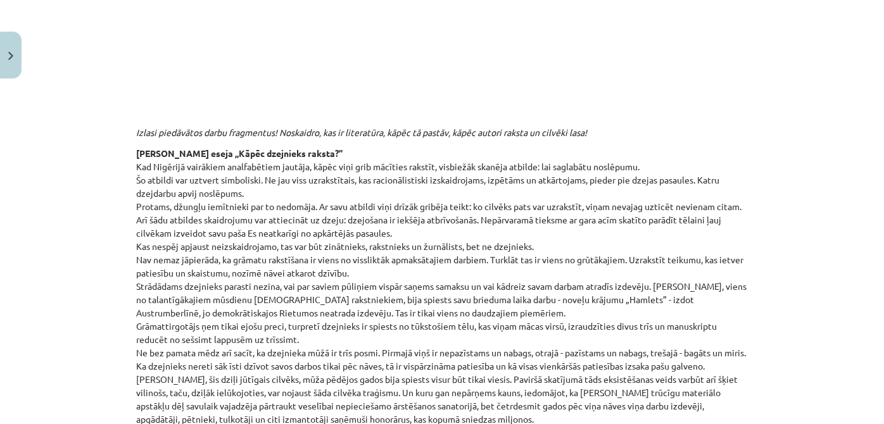
scroll to position [498, 0]
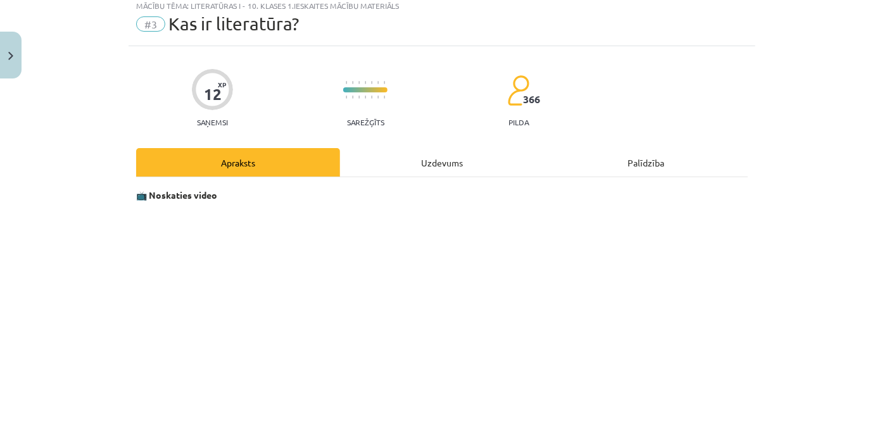
click at [363, 153] on div "Uzdevums" at bounding box center [442, 162] width 204 height 28
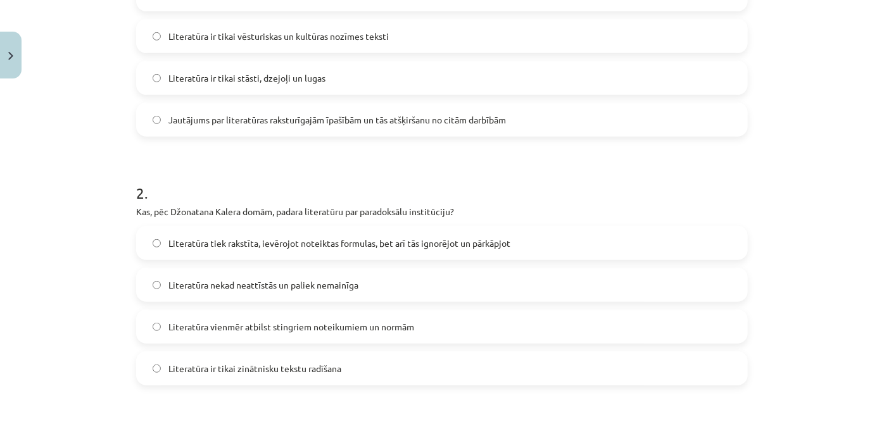
scroll to position [108, 0]
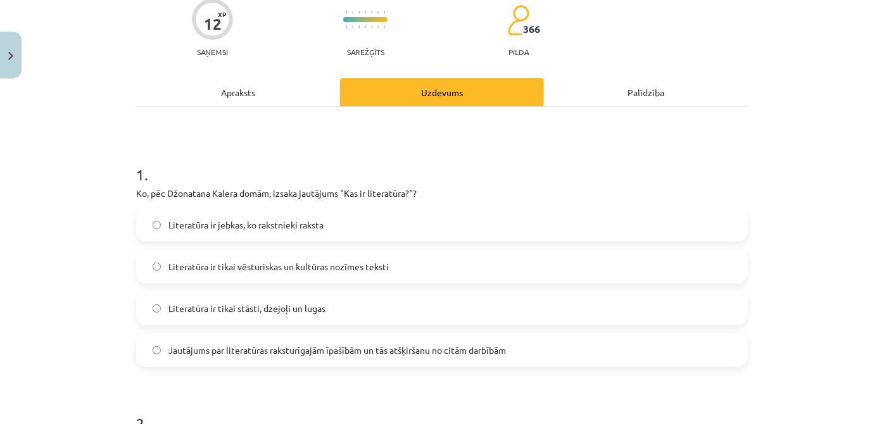
click at [259, 86] on div "Apraksts" at bounding box center [238, 92] width 204 height 28
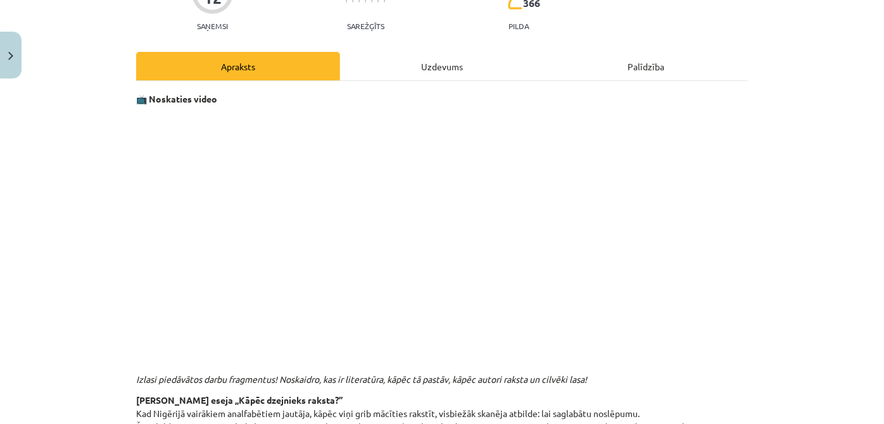
scroll to position [32, 0]
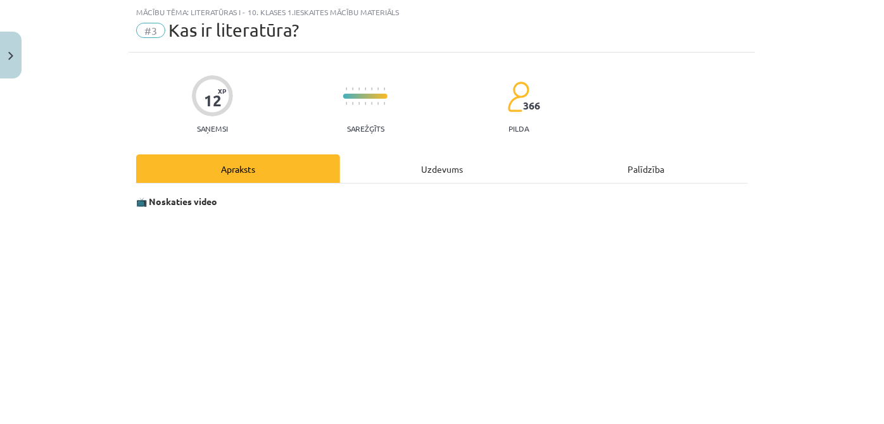
click at [370, 94] on progress at bounding box center [365, 96] width 44 height 5
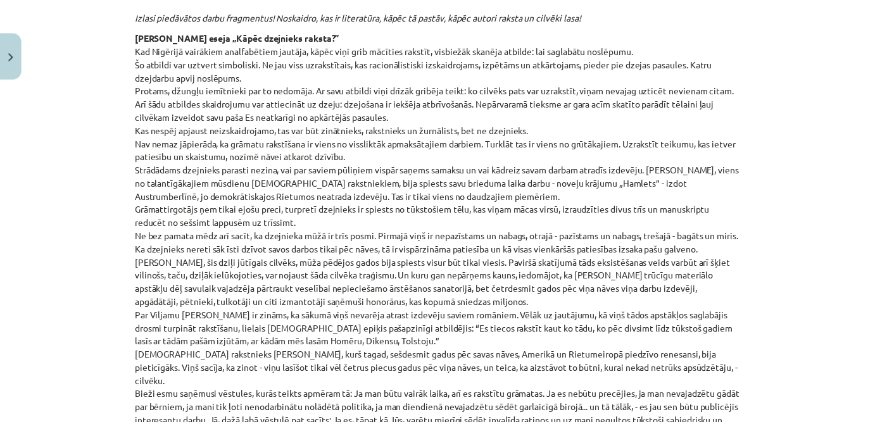
scroll to position [229, 0]
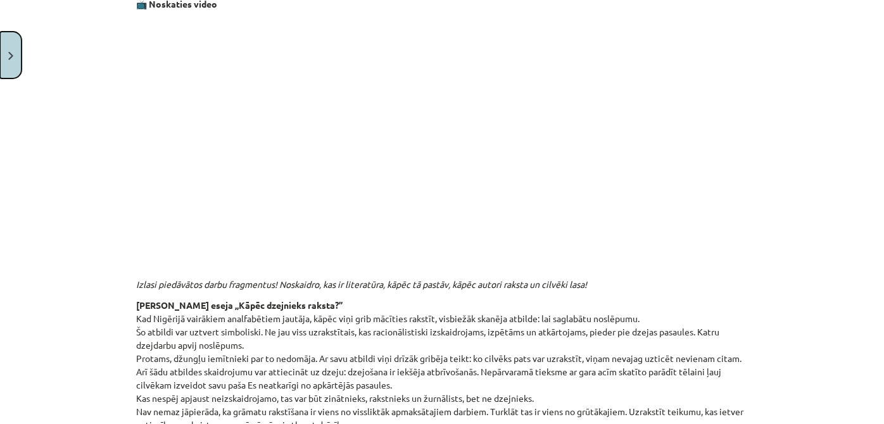
click at [14, 46] on button "Close" at bounding box center [11, 55] width 22 height 47
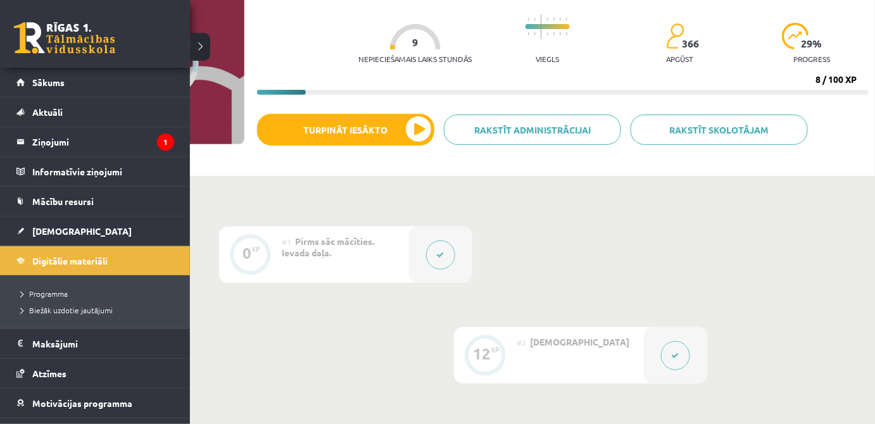
scroll to position [77, 0]
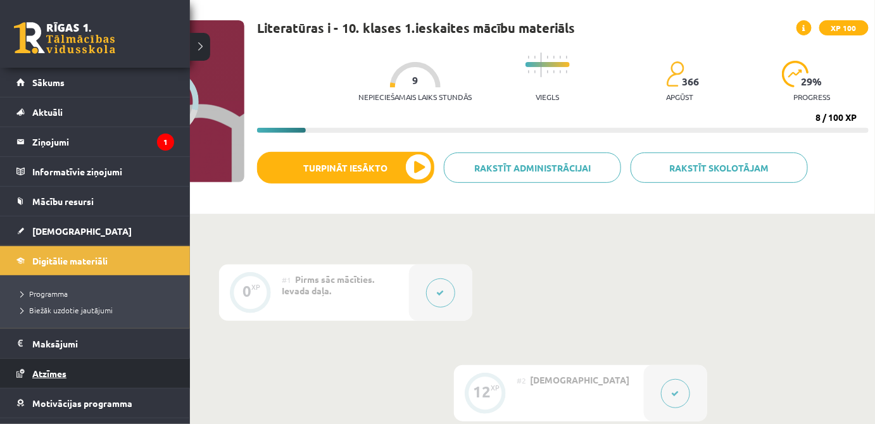
click at [84, 373] on link "Atzīmes" at bounding box center [95, 373] width 158 height 29
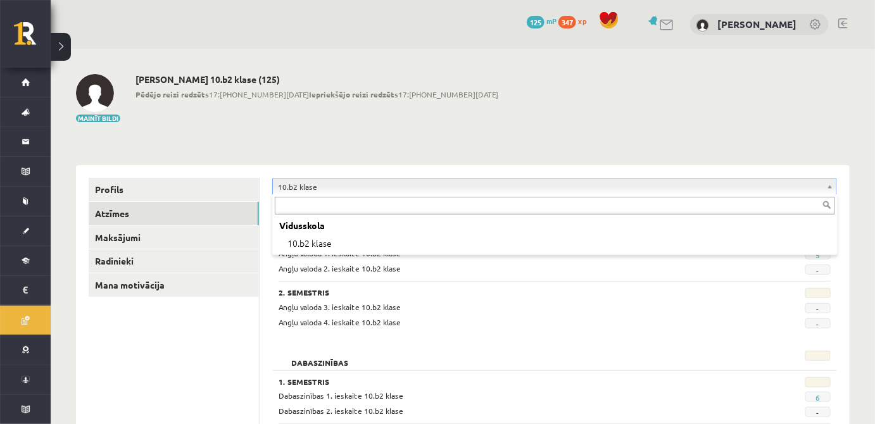
click at [309, 228] on div "Vidusskola" at bounding box center [555, 226] width 560 height 18
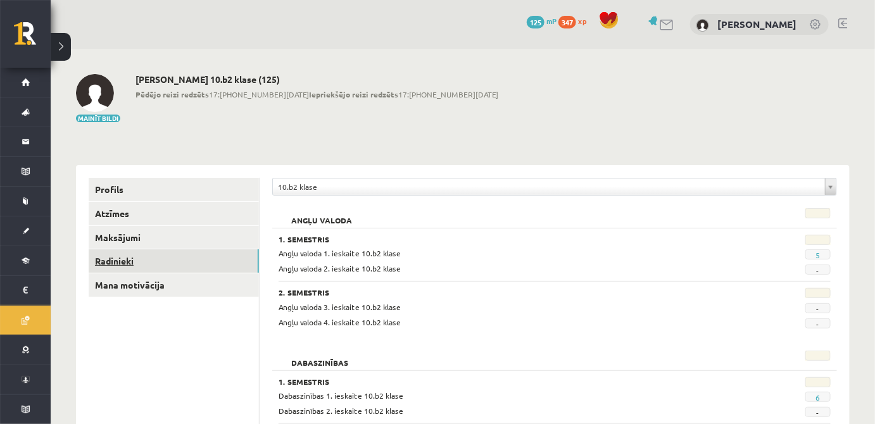
click at [163, 258] on link "Radinieki" at bounding box center [174, 260] width 170 height 23
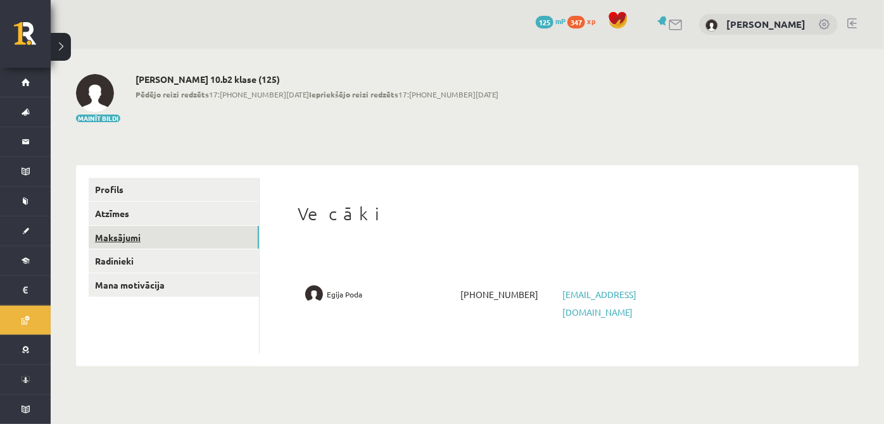
click at [180, 237] on link "Maksājumi" at bounding box center [174, 237] width 170 height 23
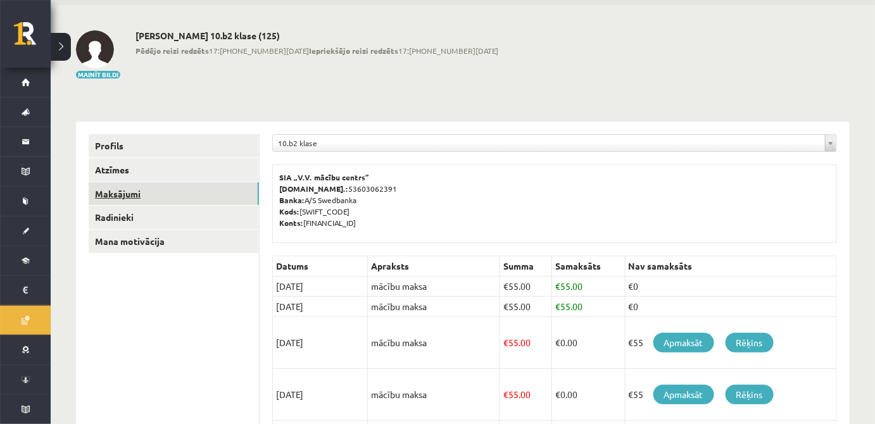
scroll to position [153, 0]
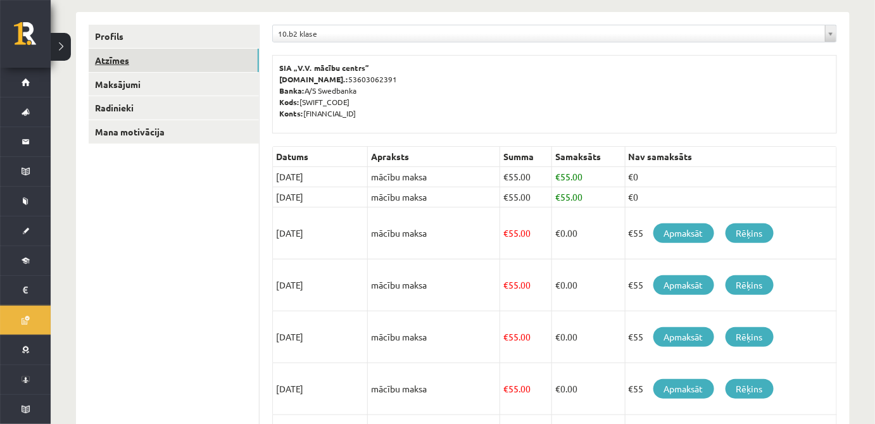
click at [199, 51] on link "Atzīmes" at bounding box center [174, 60] width 170 height 23
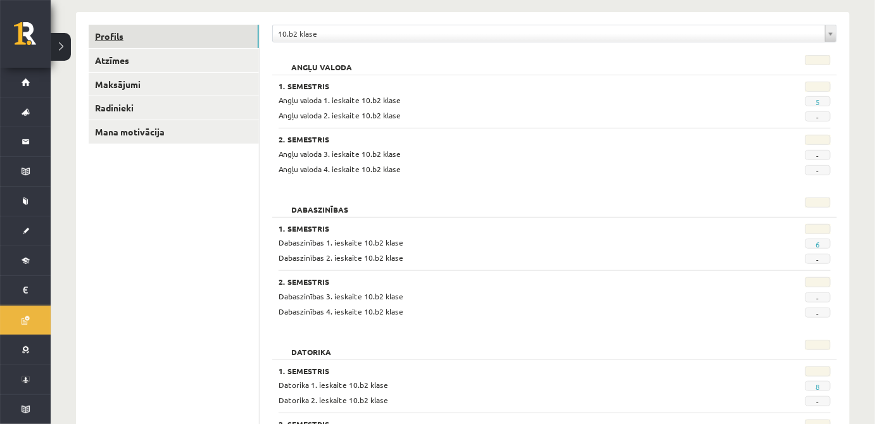
click at [206, 30] on link "Profils" at bounding box center [174, 36] width 170 height 23
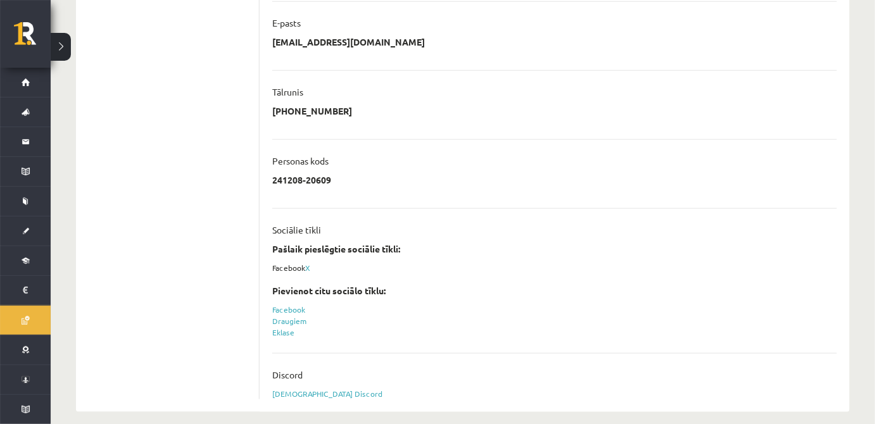
scroll to position [379, 0]
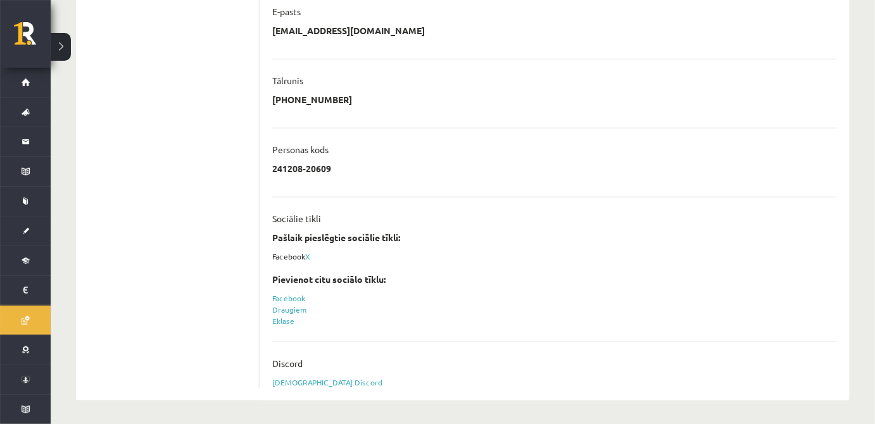
click at [290, 315] on div "Eklase" at bounding box center [554, 320] width 565 height 11
click at [287, 318] on link "Eklase" at bounding box center [283, 321] width 22 height 10
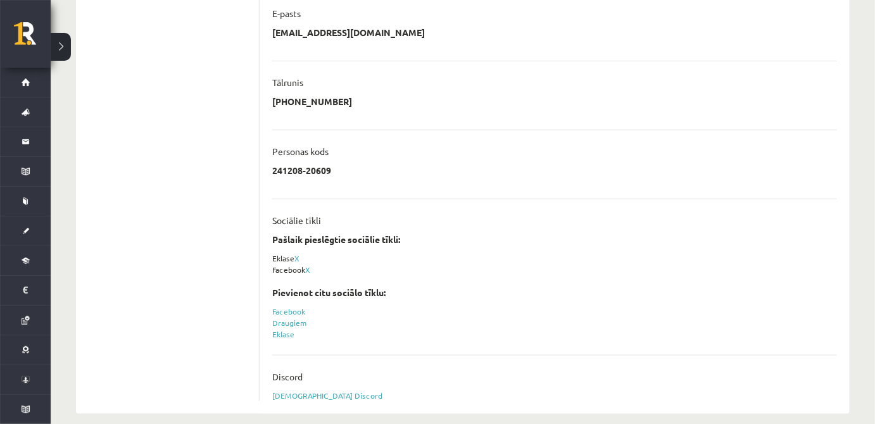
scroll to position [391, 0]
